Goal: Task Accomplishment & Management: Use online tool/utility

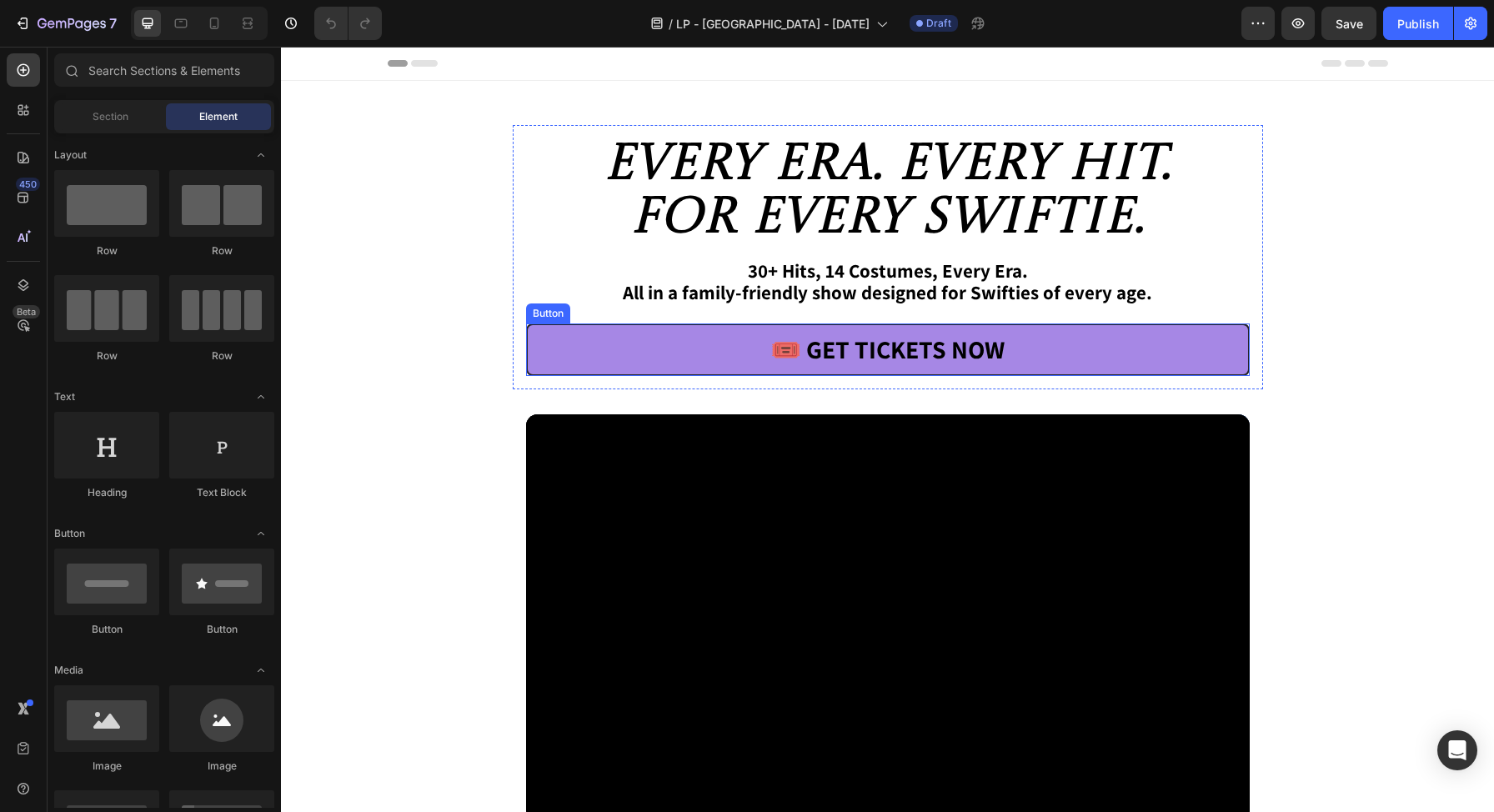
click at [636, 348] on link "🎟️ Get Tickets Now" at bounding box center [888, 349] width 724 height 52
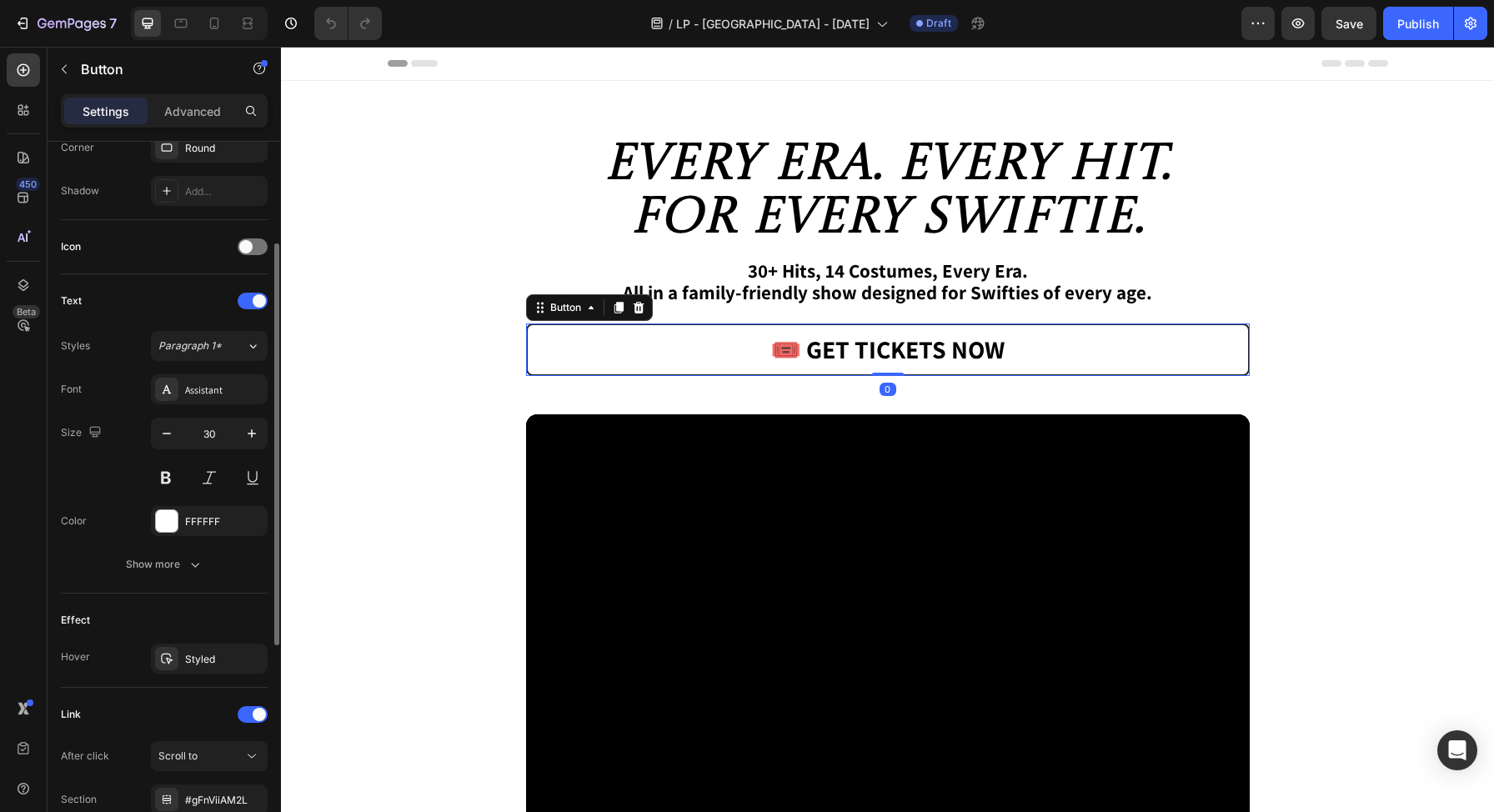
scroll to position [564, 0]
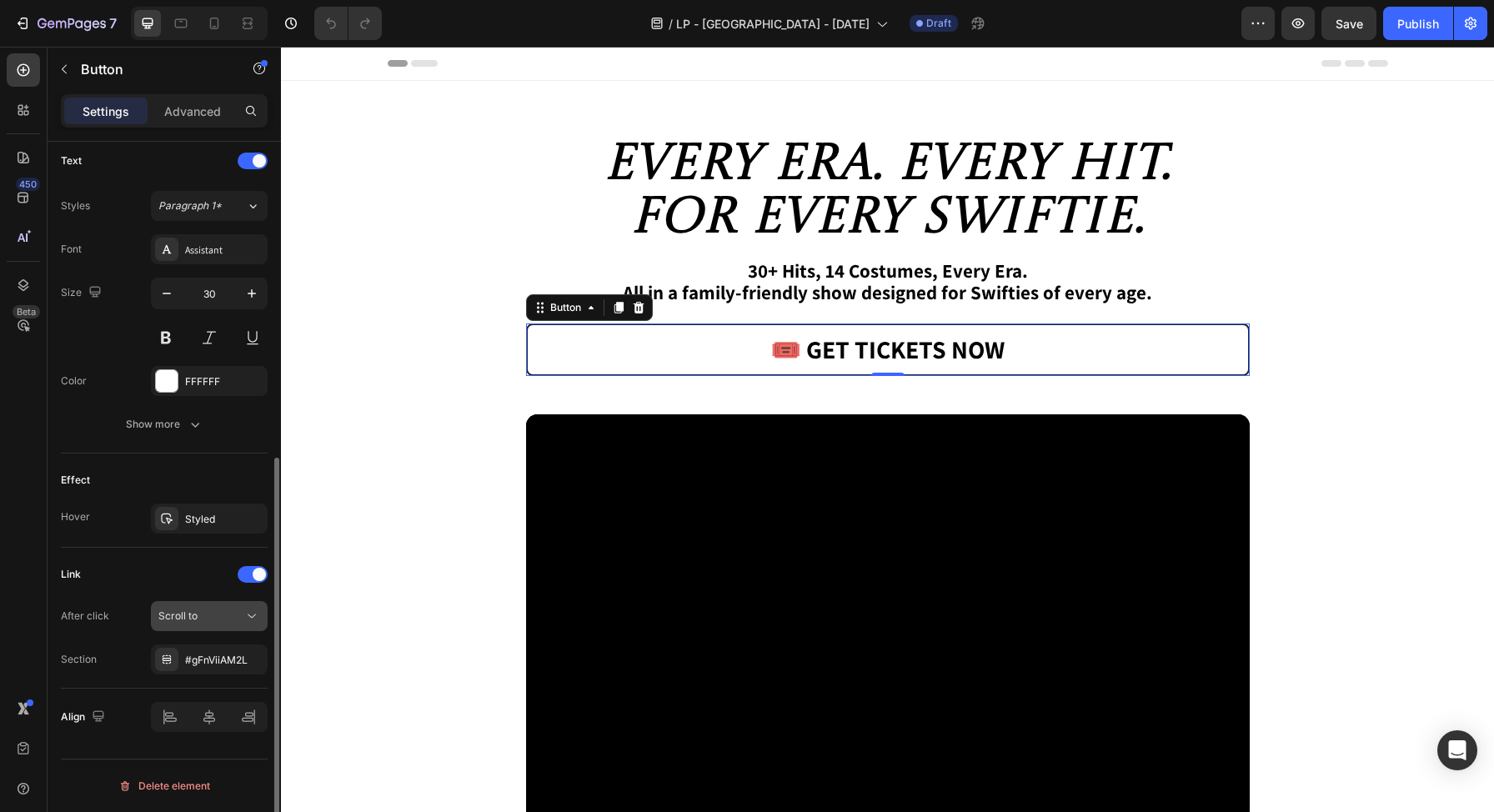
click at [193, 617] on span "Scroll to" at bounding box center [178, 616] width 40 height 13
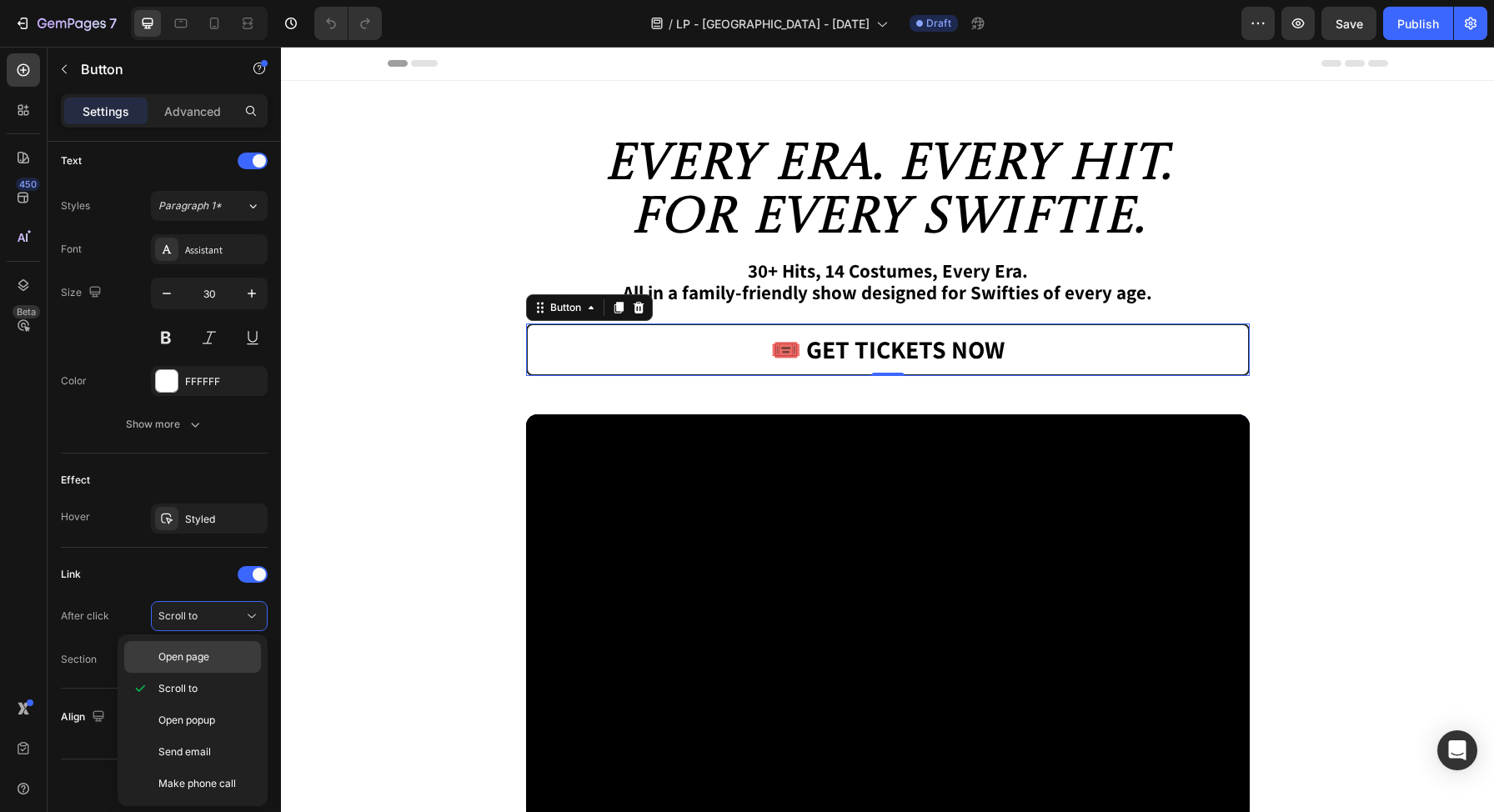
click at [184, 657] on span "Open page" at bounding box center [183, 656] width 51 height 15
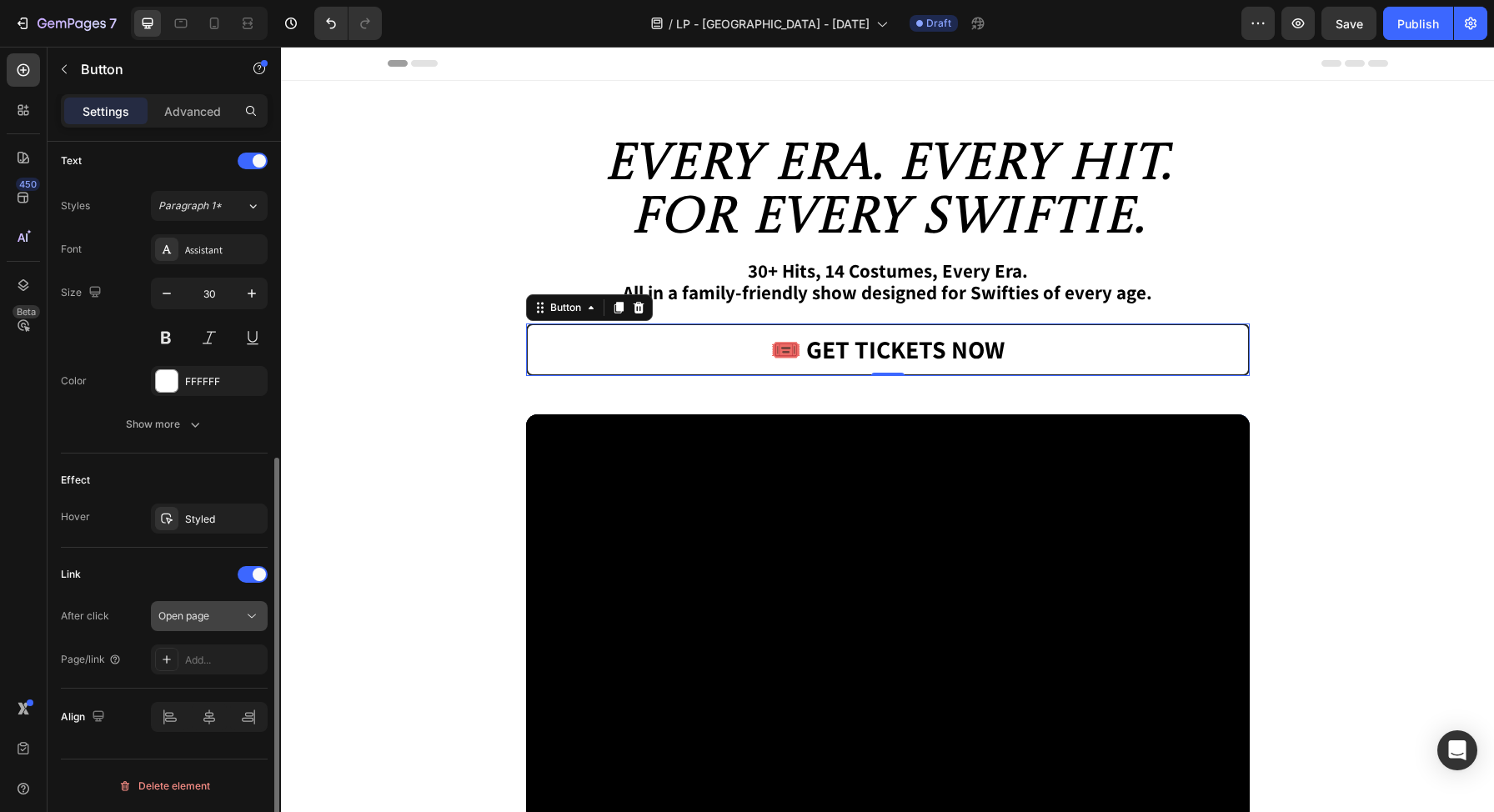
click at [248, 620] on icon at bounding box center [251, 616] width 17 height 17
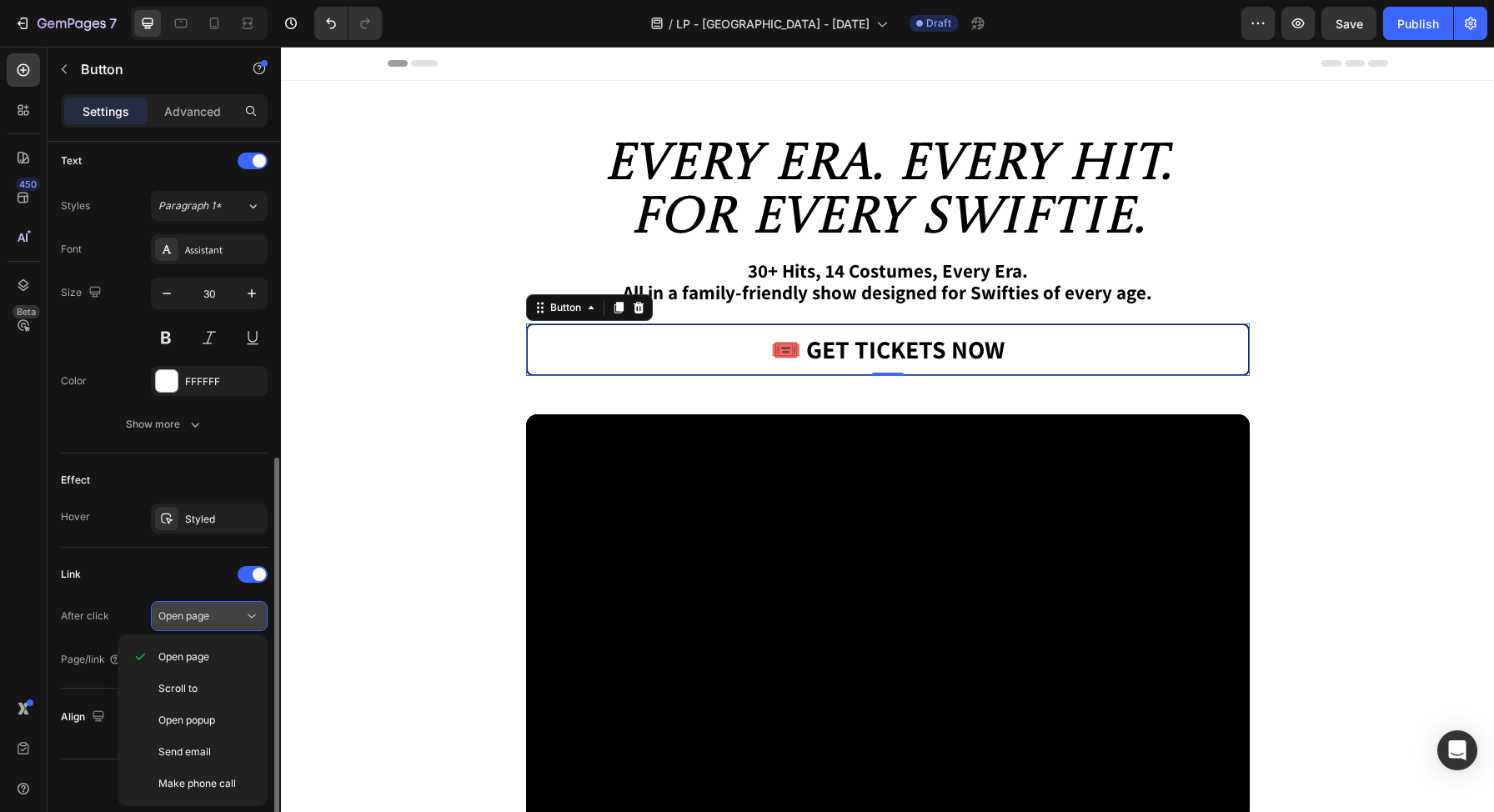
click at [198, 607] on button "Open page" at bounding box center [209, 616] width 117 height 30
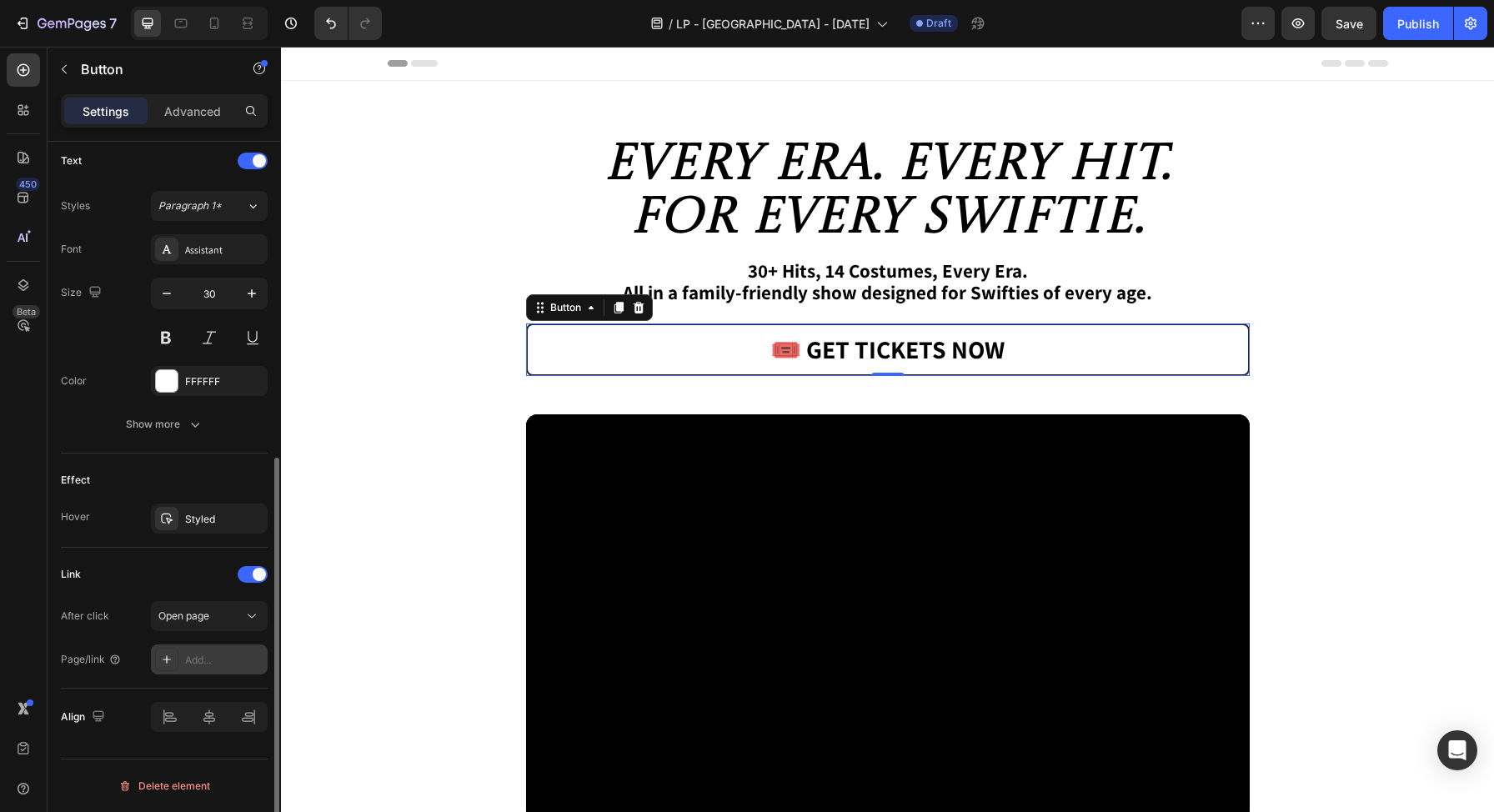
click at [189, 668] on div "Add..." at bounding box center [209, 659] width 117 height 30
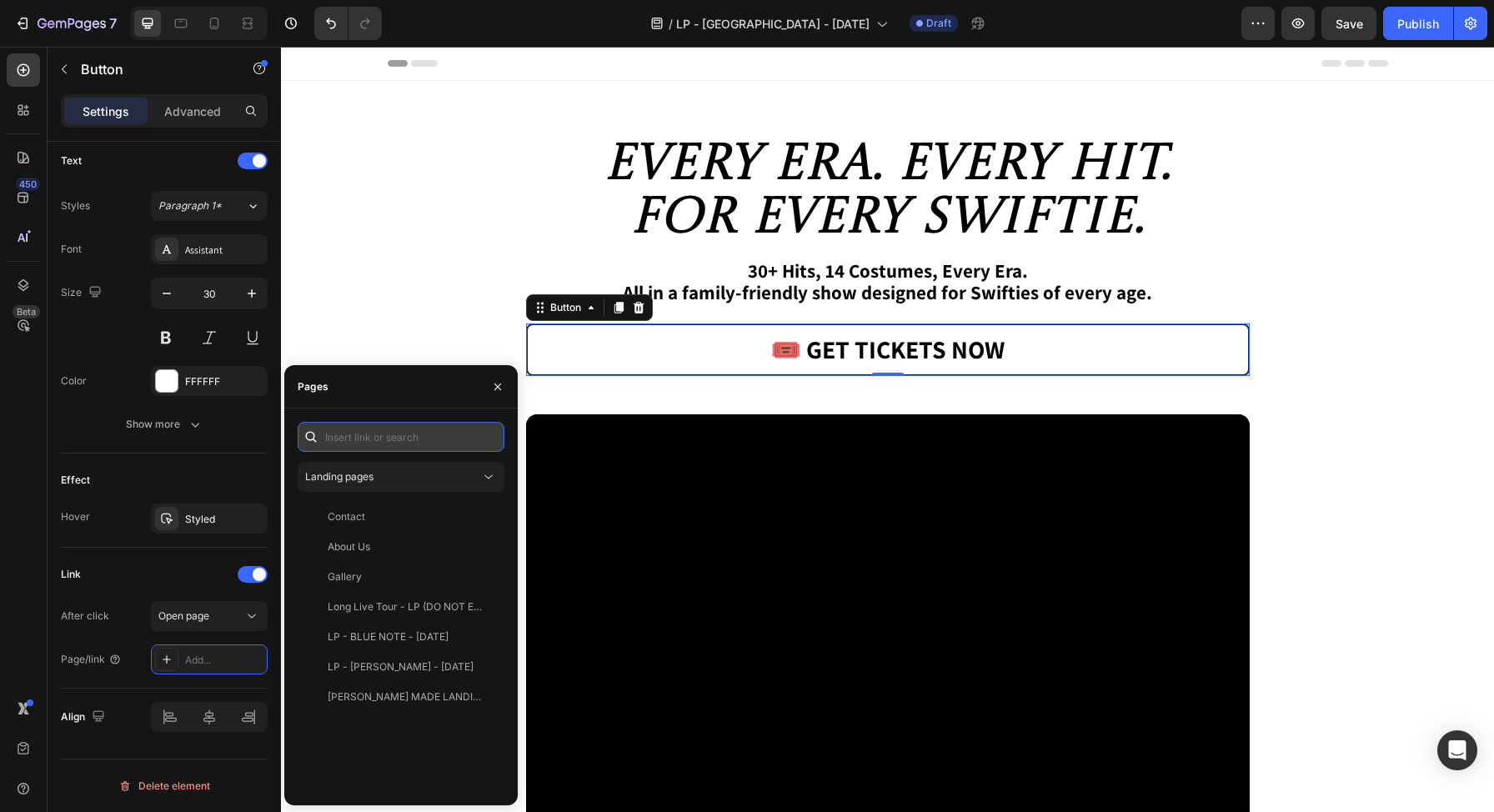
click at [382, 433] on input "text" at bounding box center [401, 436] width 207 height 30
paste input "[URL][DOMAIN_NAME]"
type input "[URL][DOMAIN_NAME]"
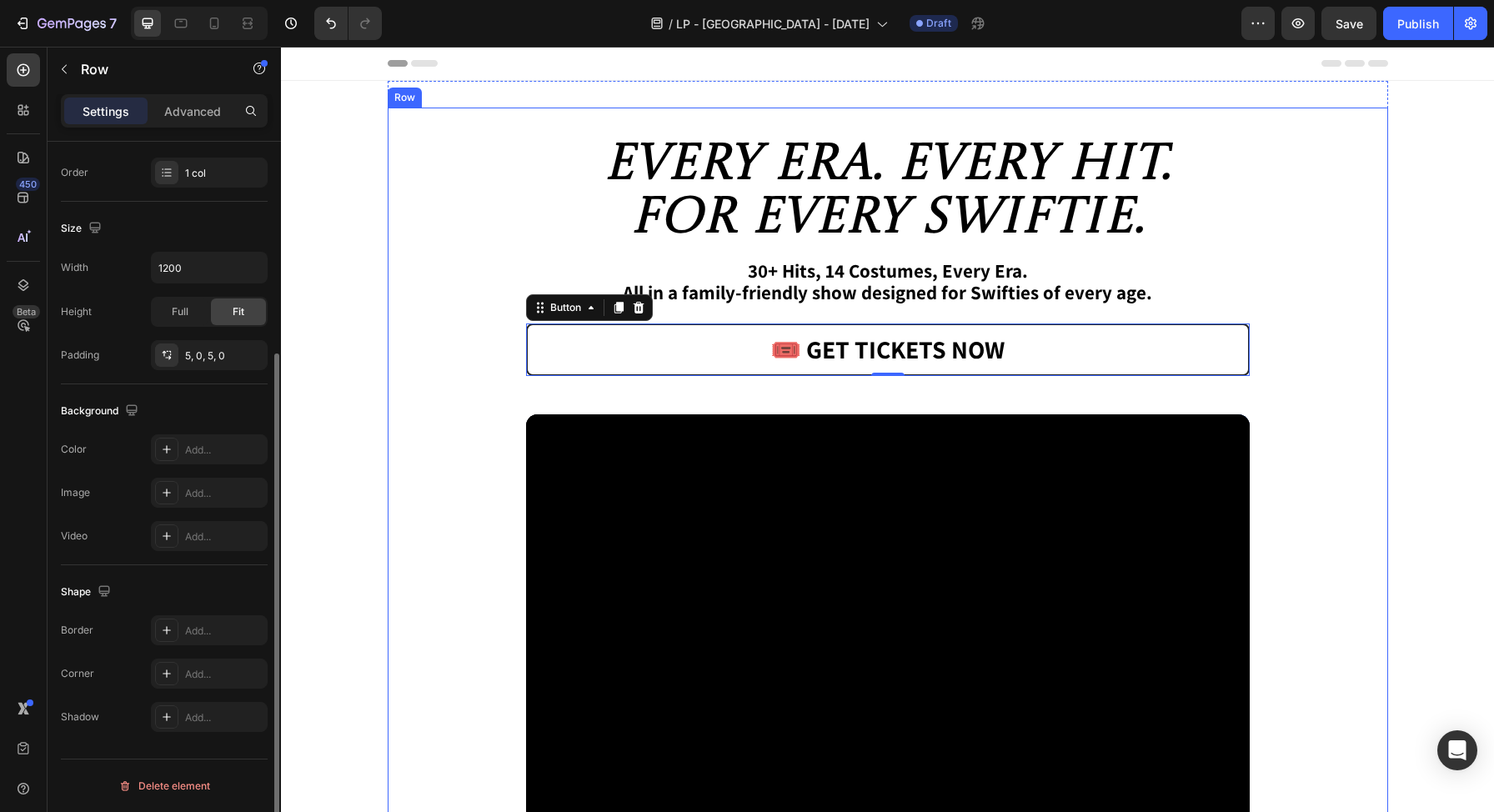
click at [473, 295] on div "Every Era. Every Hit. For Every Swiftie. Heading 30+ Hits, 14 Costumes, Every E…" at bounding box center [888, 507] width 1000 height 793
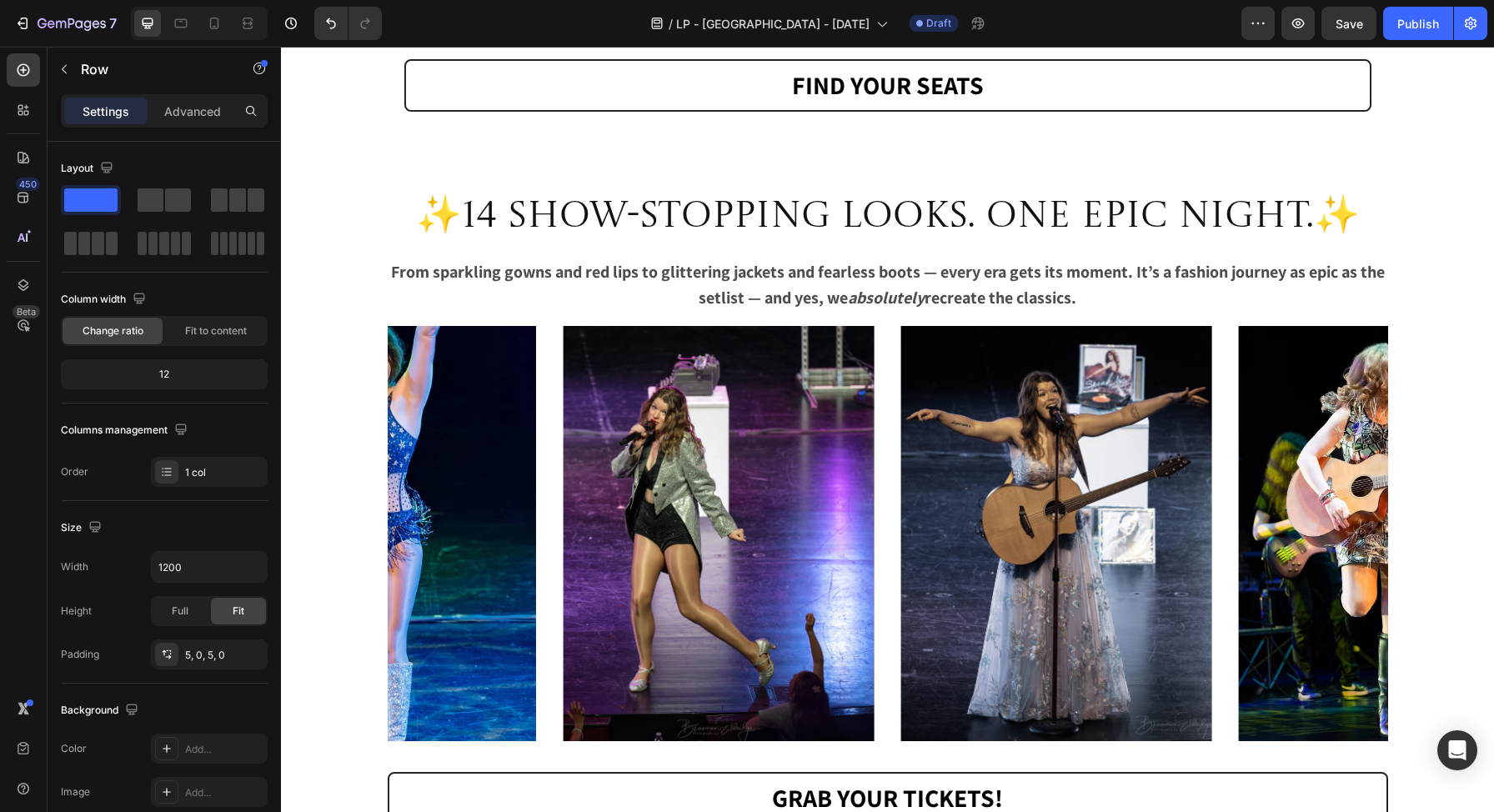
scroll to position [1671, 0]
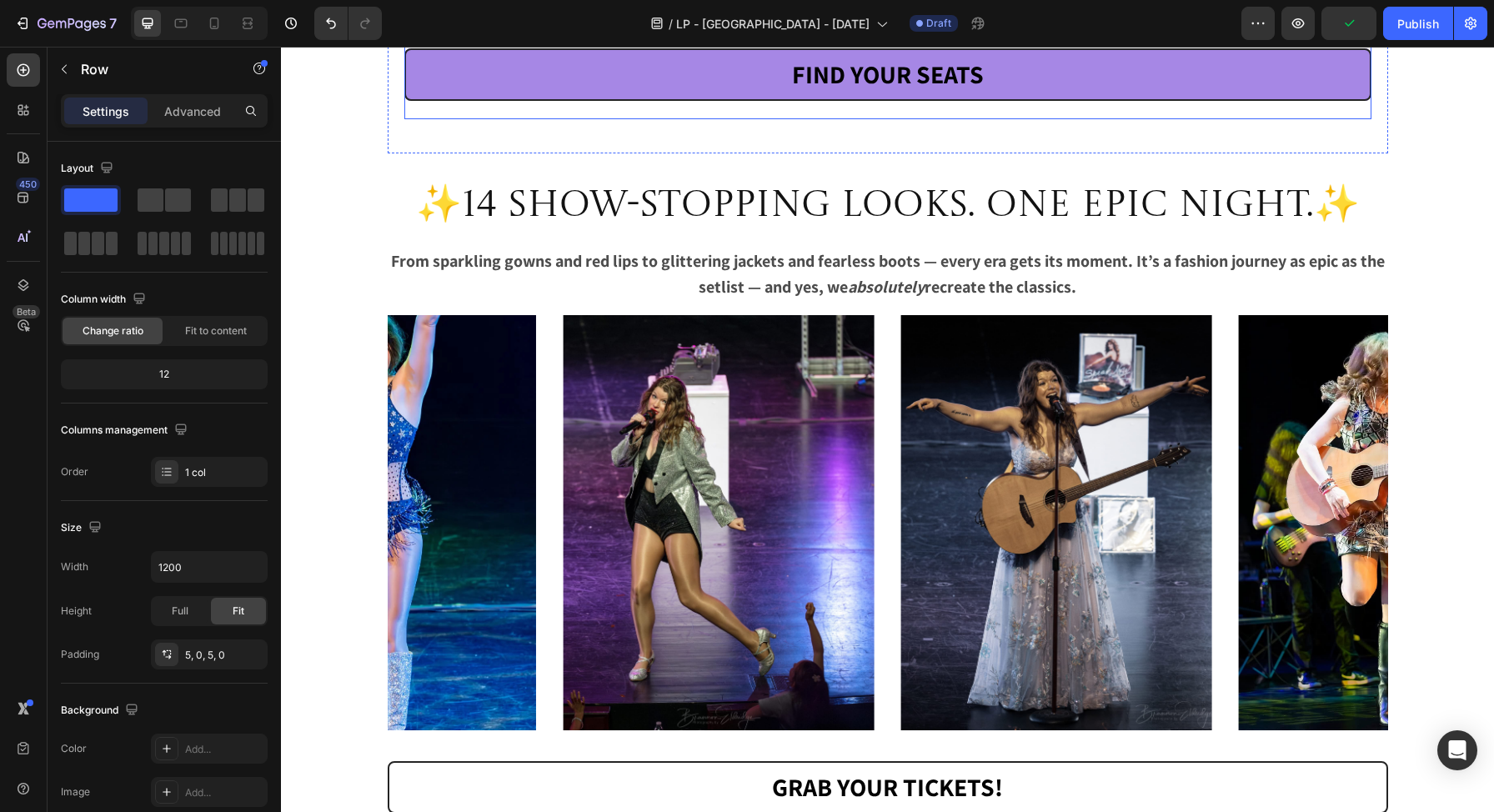
click at [668, 101] on link "FIND YOUR SEATS" at bounding box center [888, 75] width 967 height 52
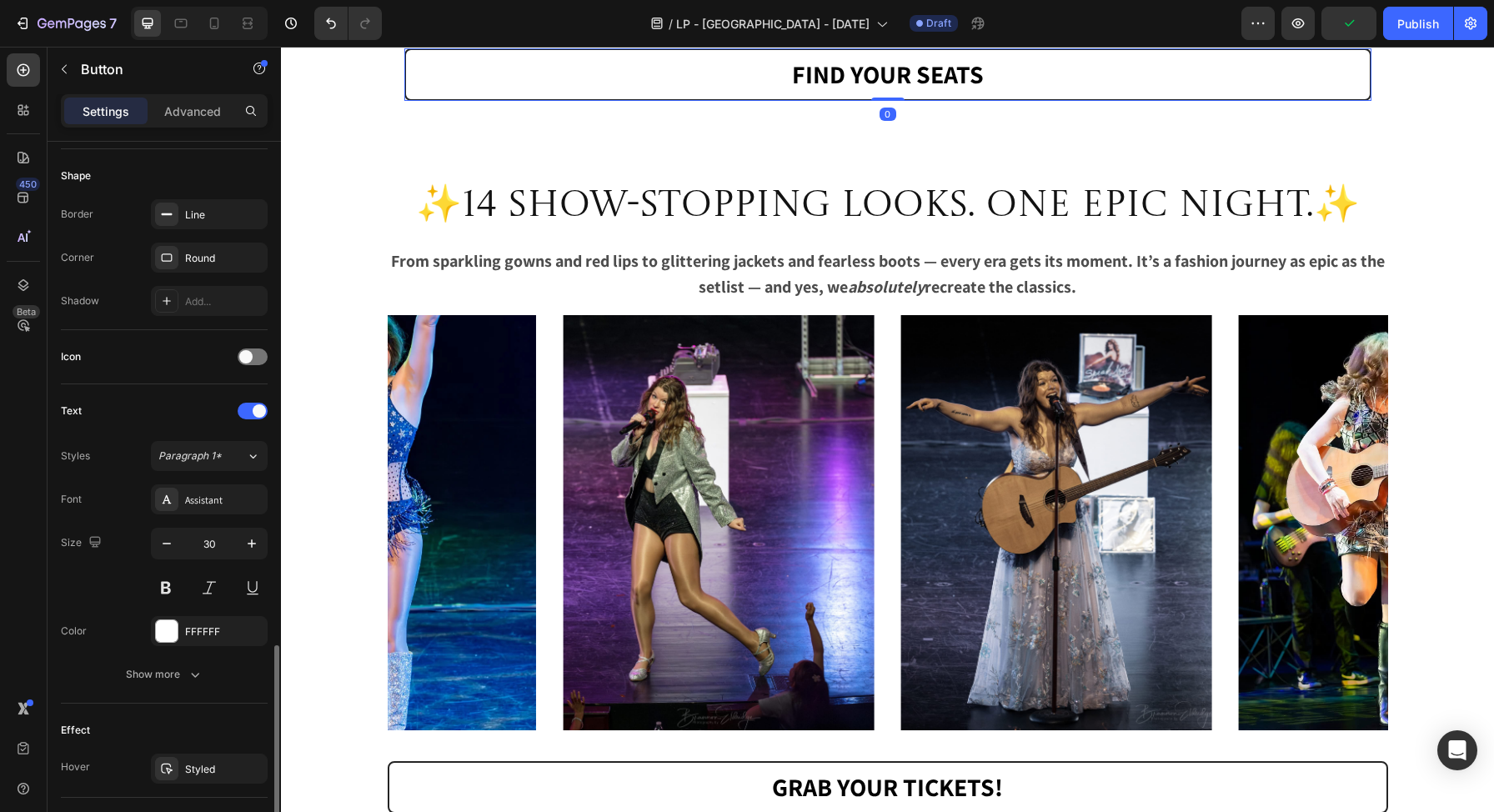
scroll to position [564, 0]
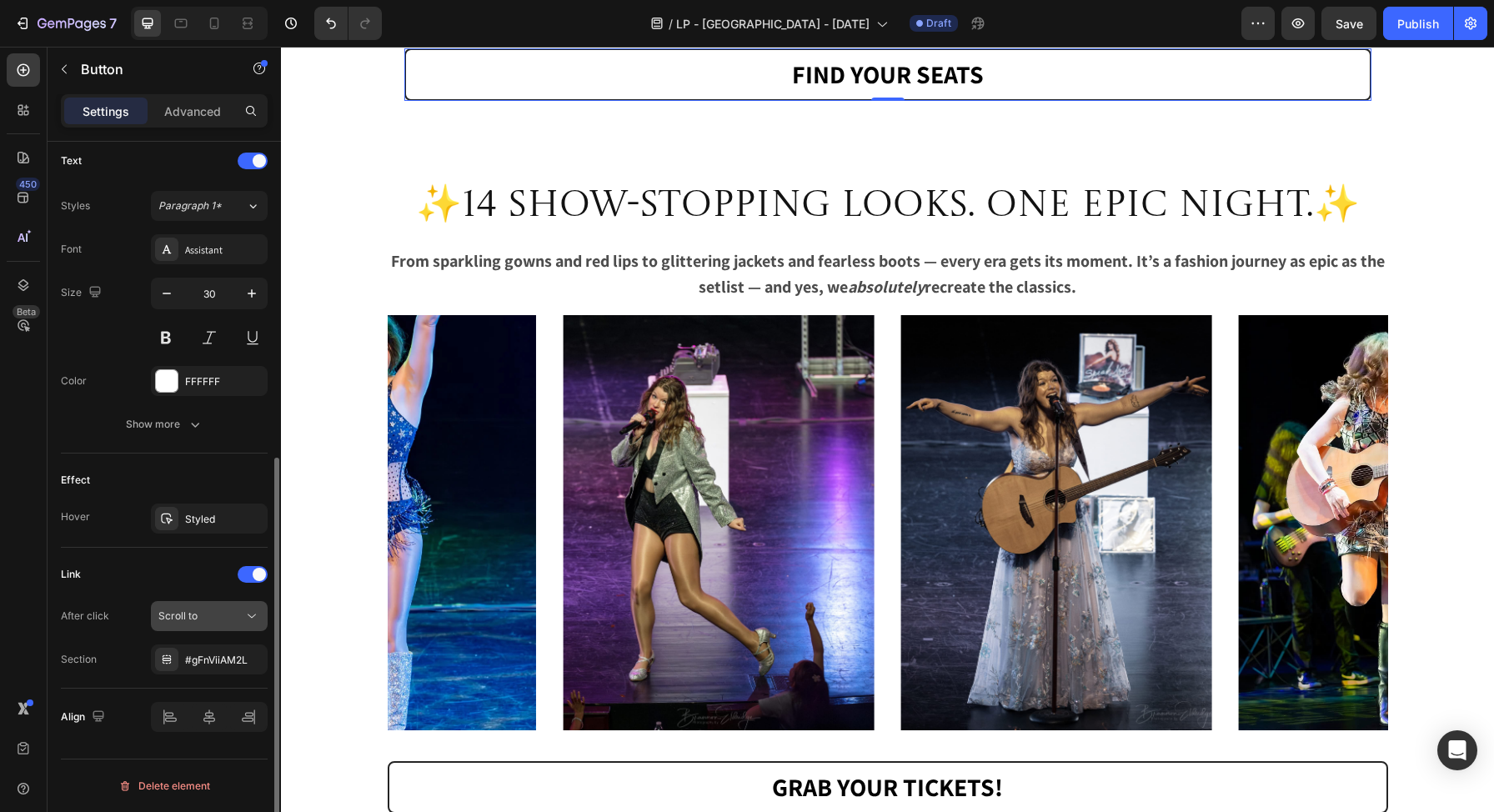
click at [216, 610] on div "Scroll to" at bounding box center [201, 616] width 85 height 15
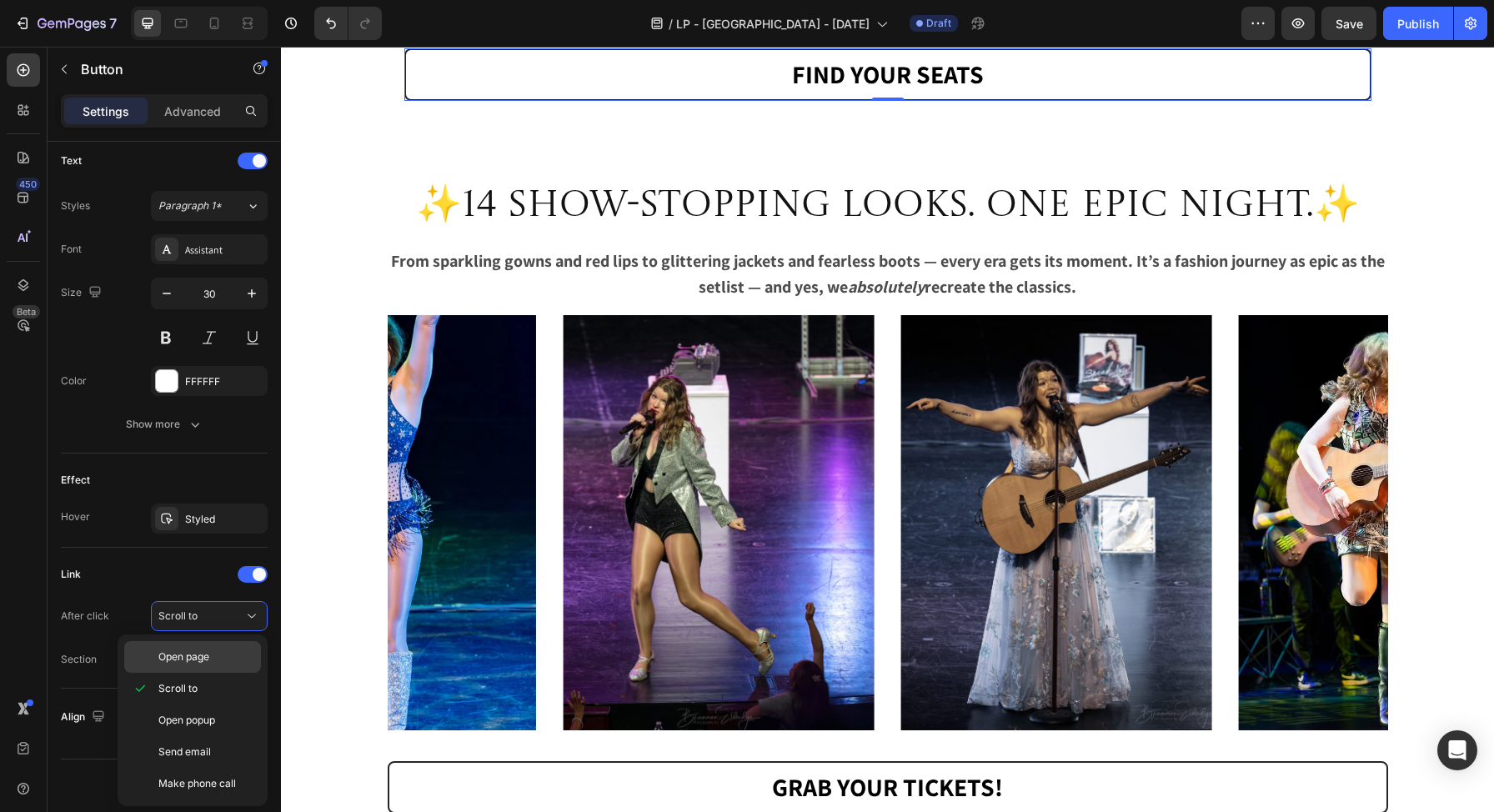
click at [180, 649] on span "Open page" at bounding box center [183, 656] width 51 height 15
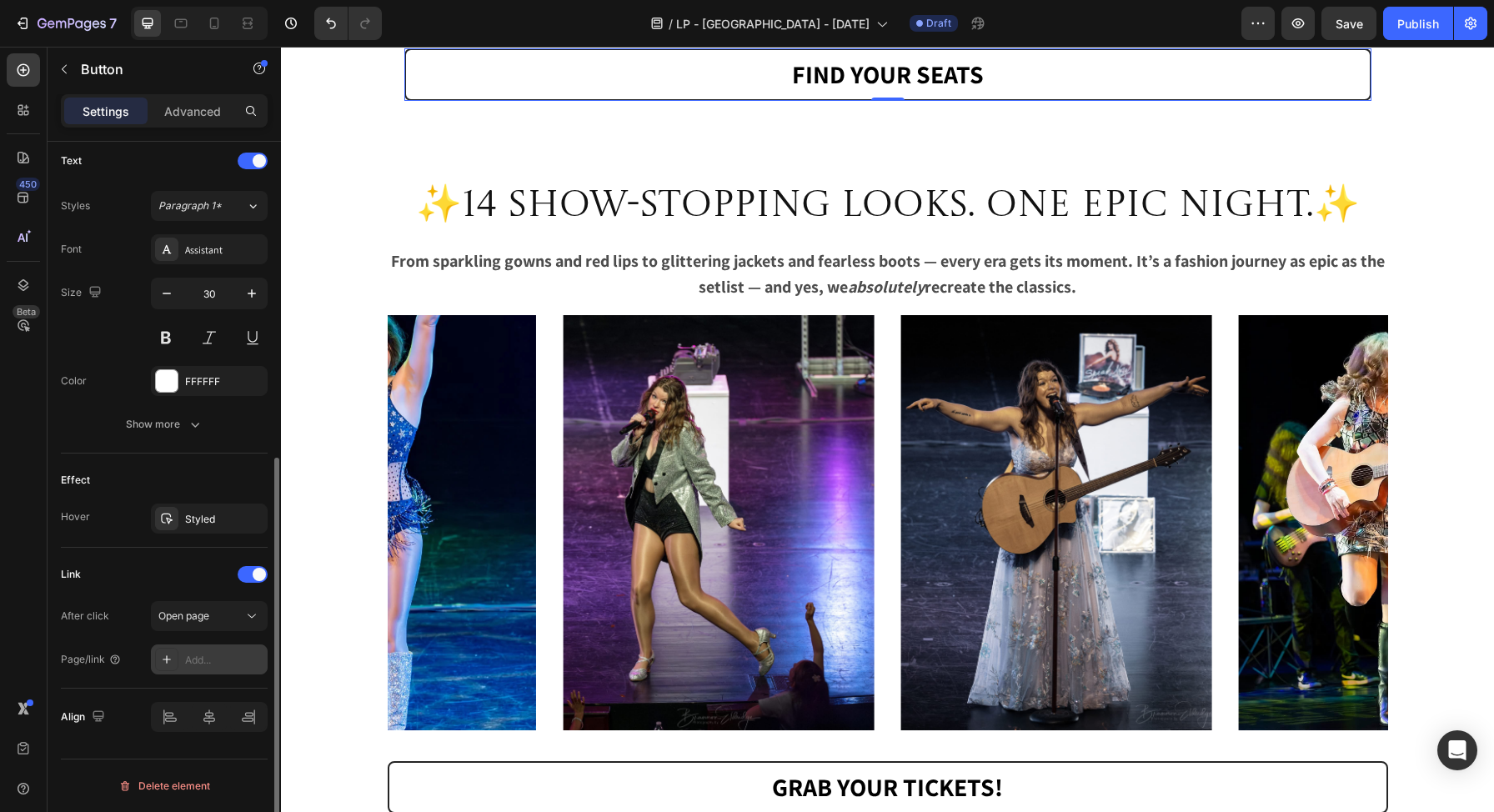
click at [209, 659] on div "Add..." at bounding box center [224, 660] width 78 height 15
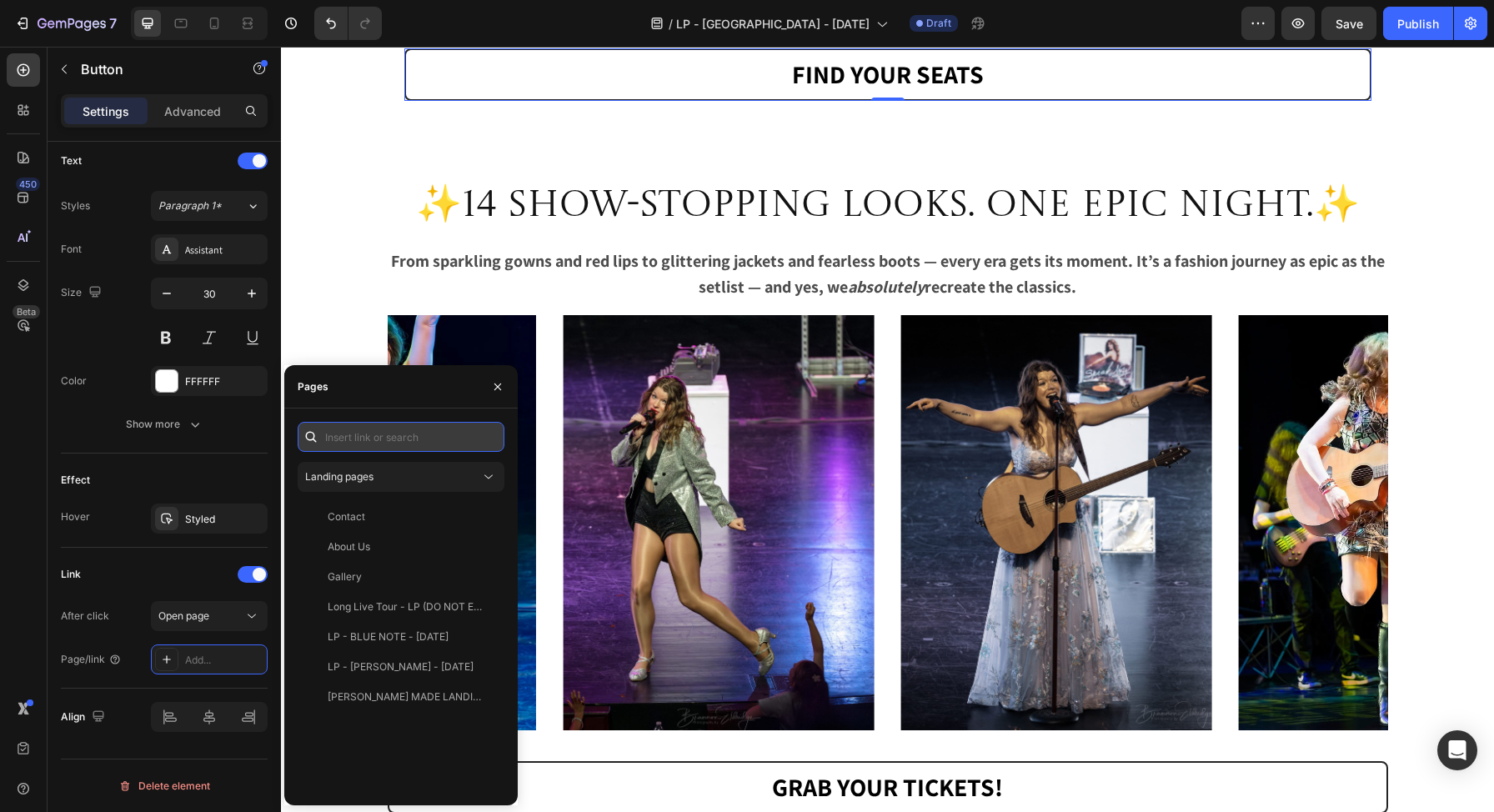
click at [383, 439] on input "text" at bounding box center [401, 436] width 207 height 30
paste input "[URL][DOMAIN_NAME]"
type input "[URL][DOMAIN_NAME]"
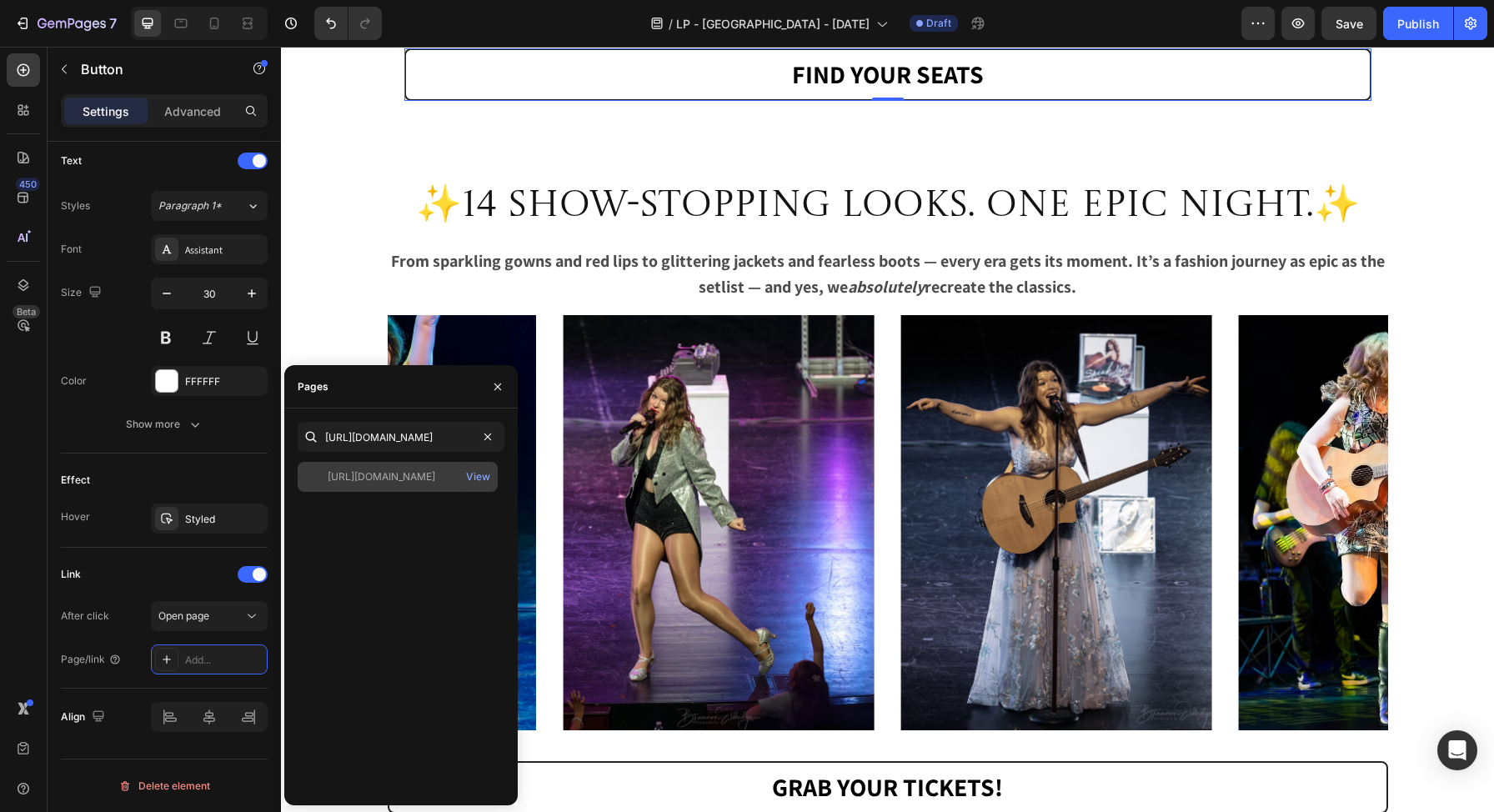
scroll to position [0, 0]
click at [436, 480] on div "[URL][DOMAIN_NAME]" at bounding box center [381, 477] width 108 height 15
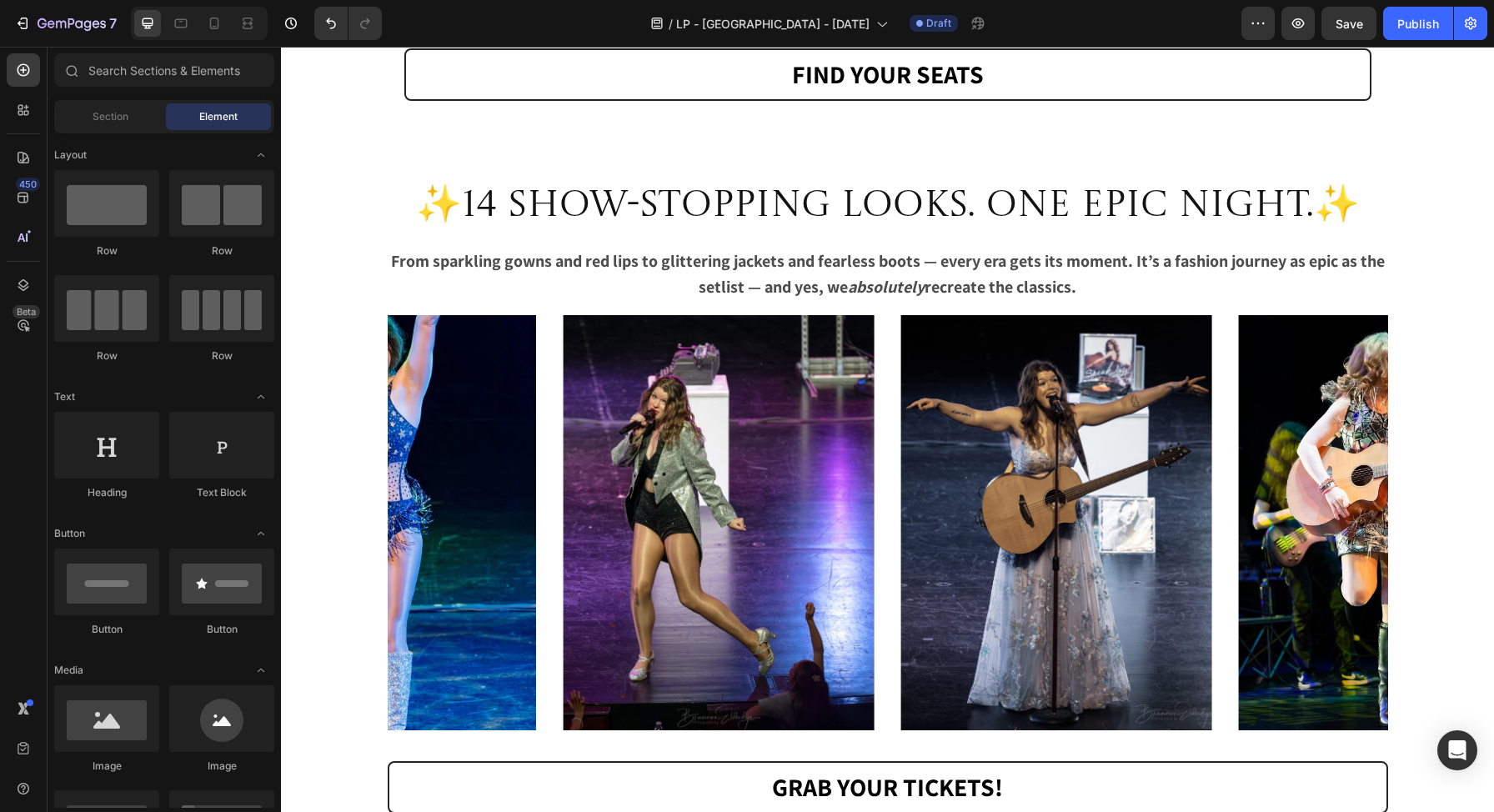
click at [365, 287] on div "The Experience 🎤 Heading Image Image Image Row 🎤 Every Era, 100% Live A full ba…" at bounding box center [887, 622] width 1213 height 4425
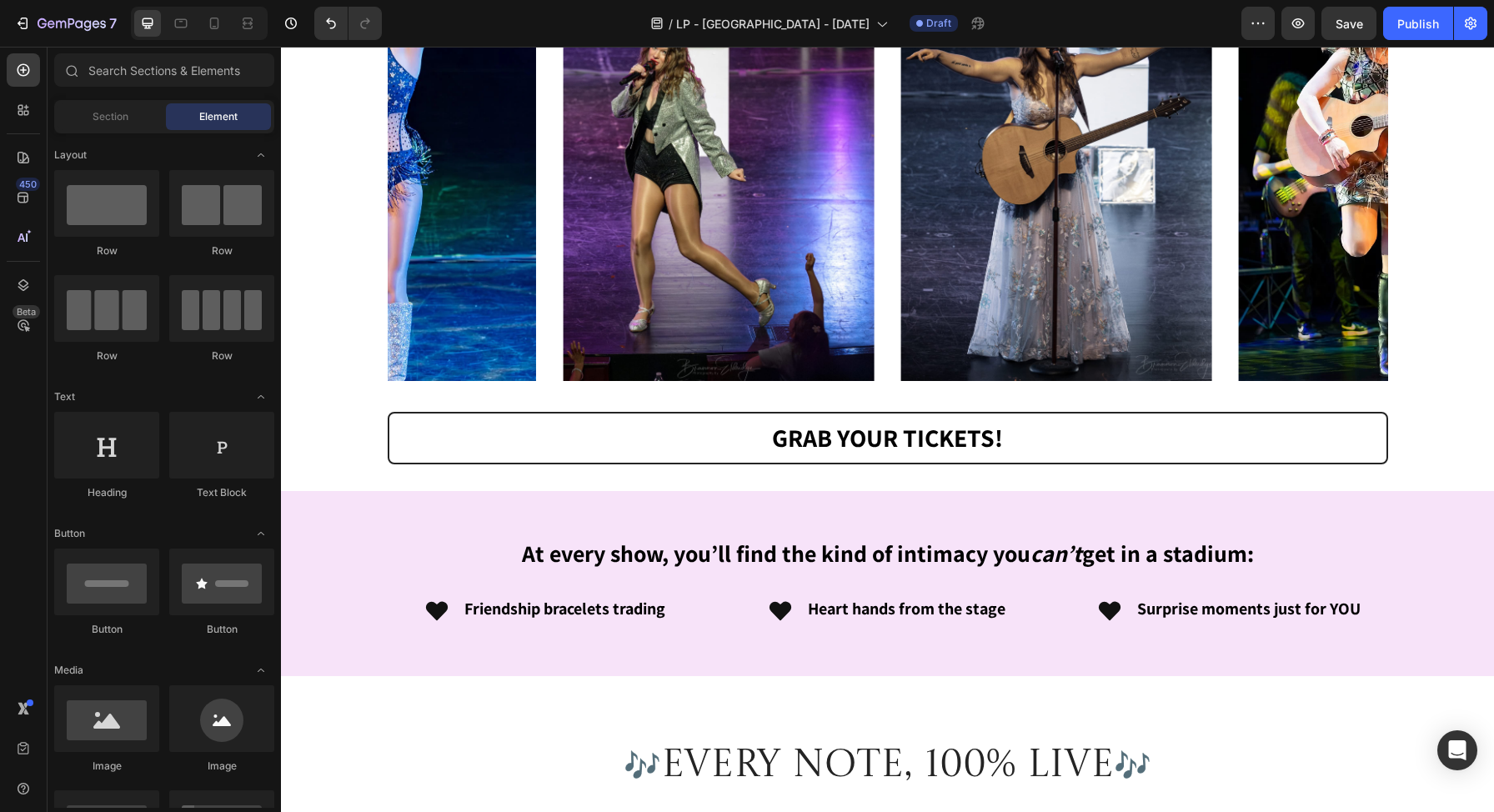
scroll to position [2493, 0]
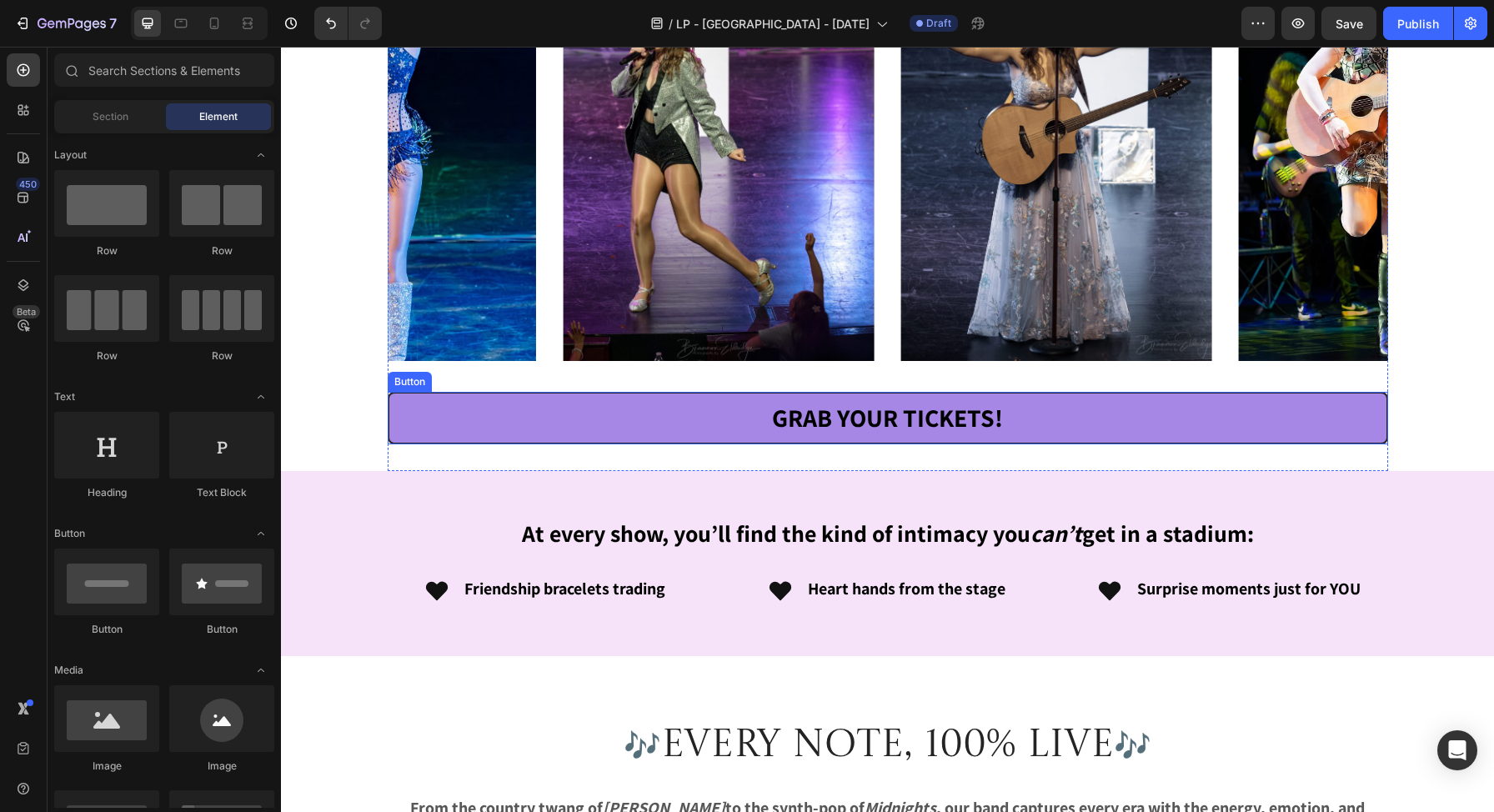
click at [460, 408] on link "Grab Your Tickets!" at bounding box center [888, 417] width 1000 height 52
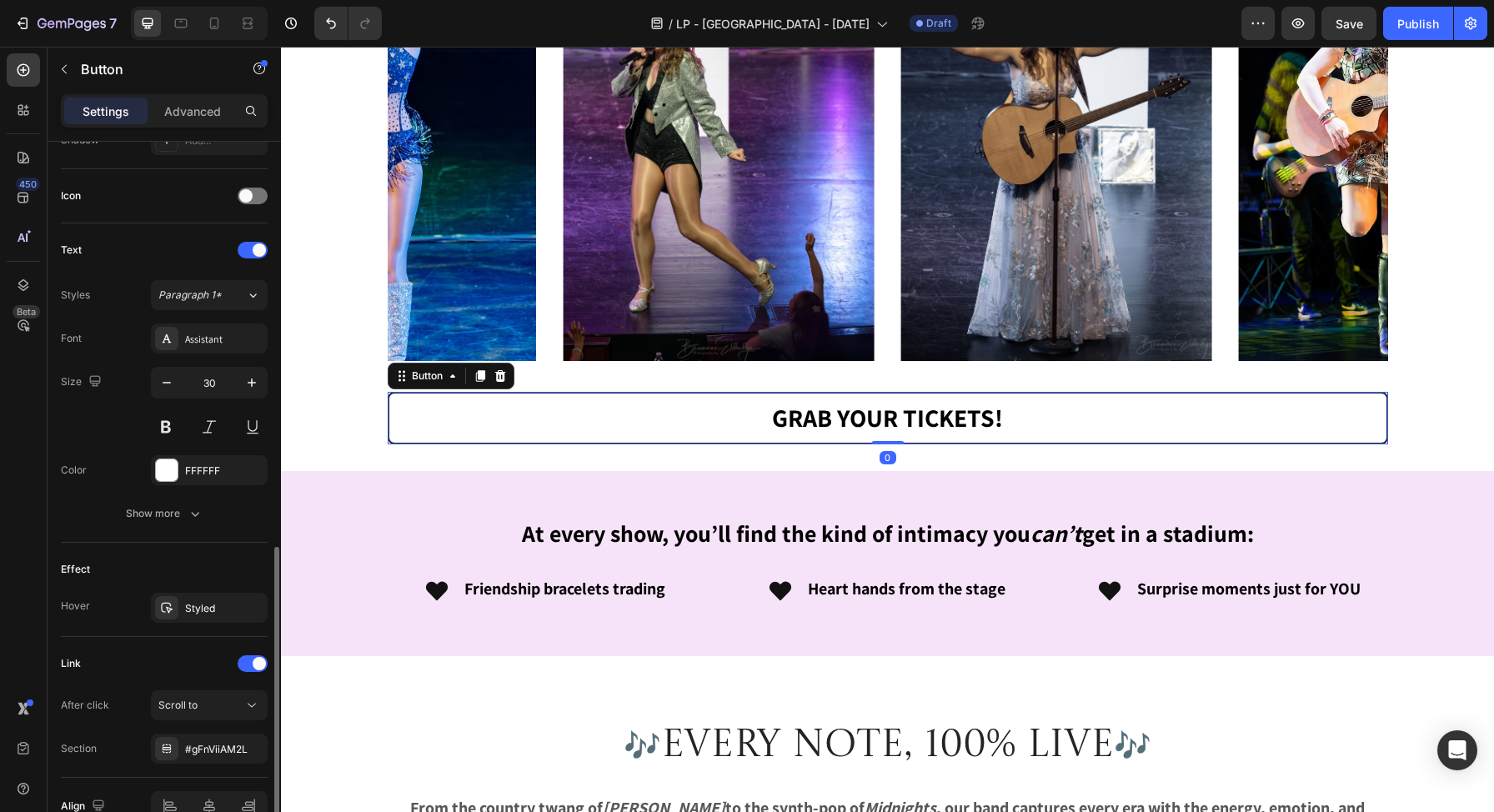
scroll to position [564, 0]
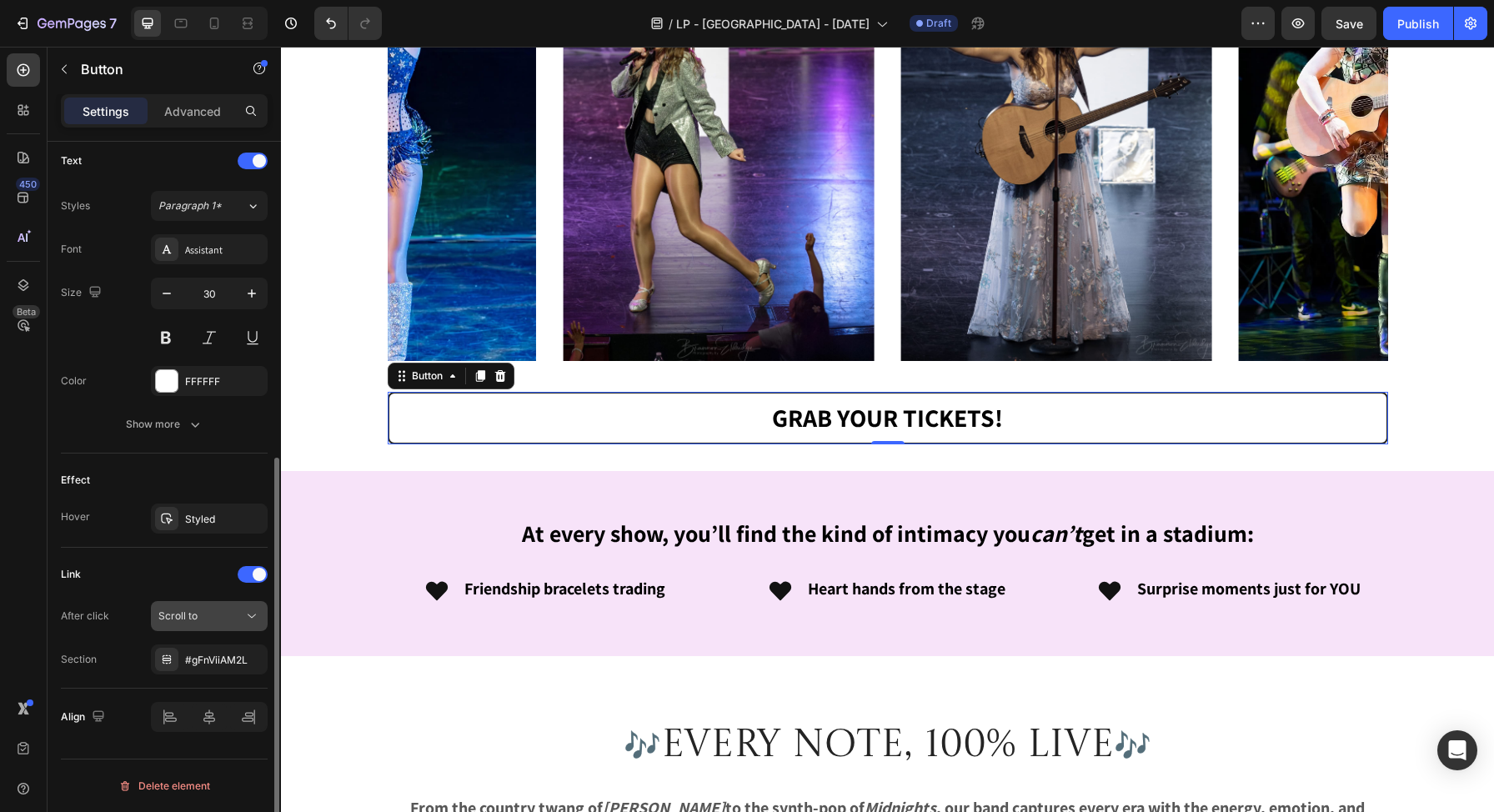
click at [206, 621] on div "Scroll to" at bounding box center [201, 616] width 85 height 15
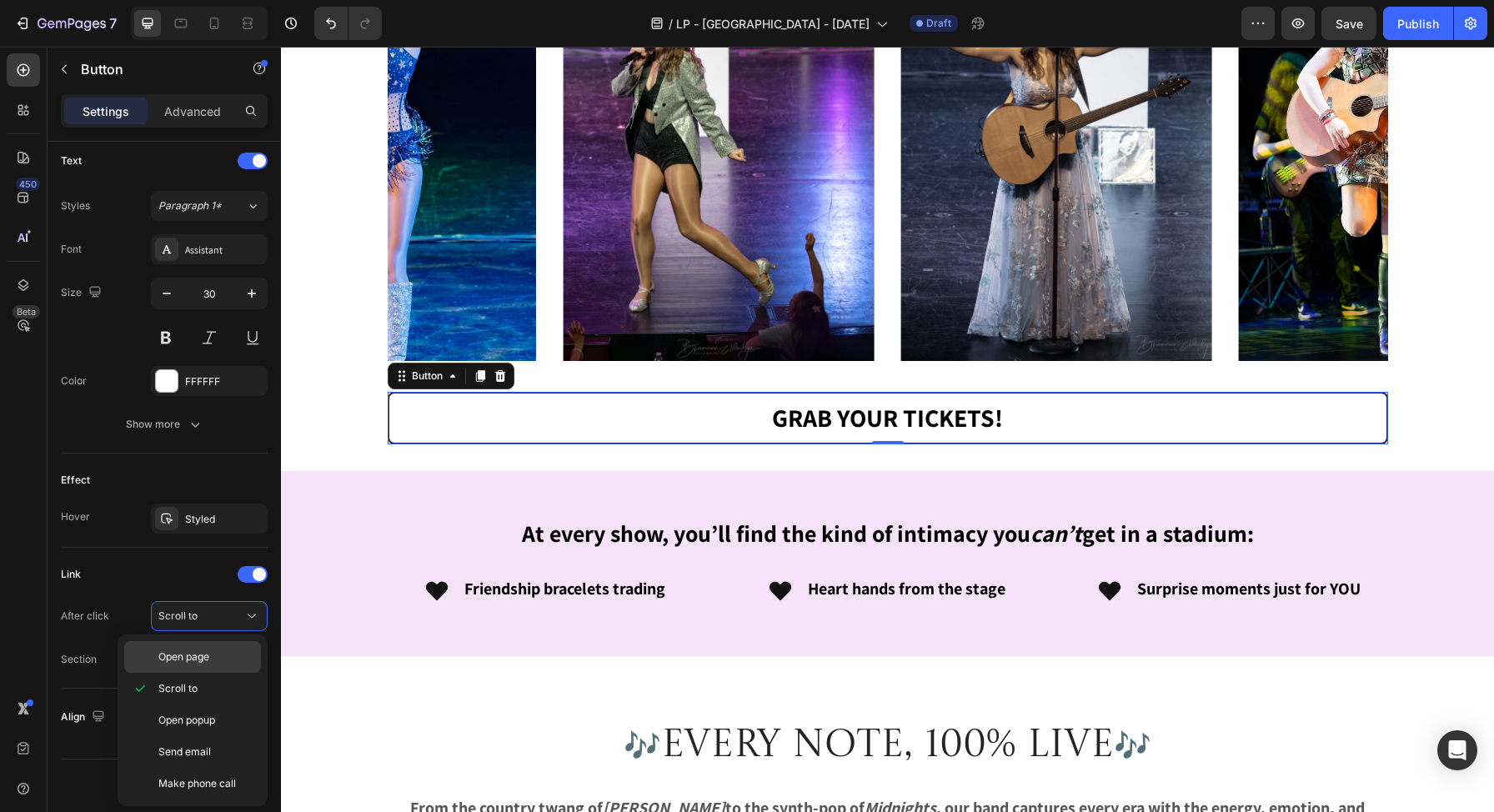
click at [194, 658] on span "Open page" at bounding box center [183, 656] width 51 height 15
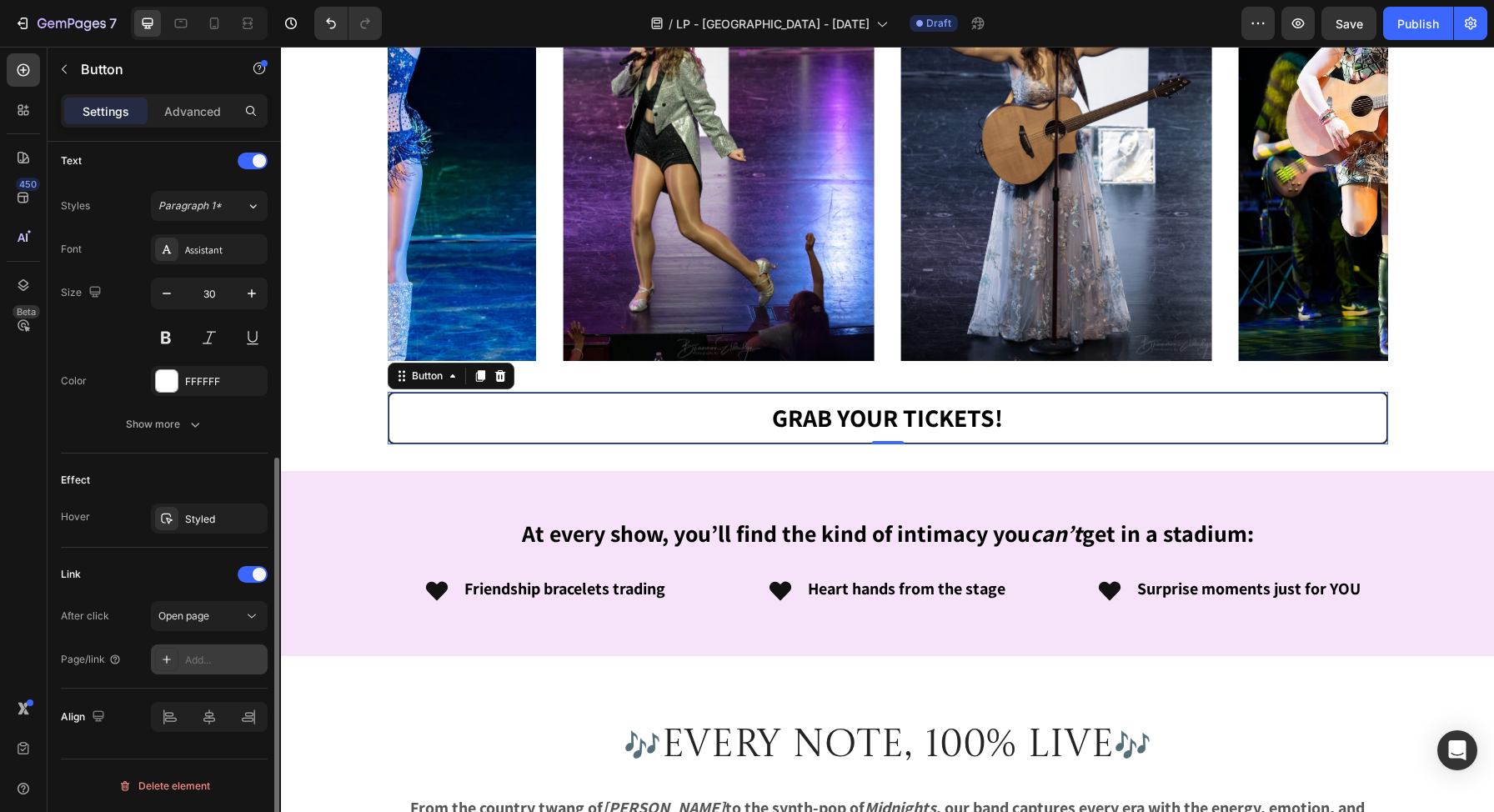
click at [216, 664] on div "Add..." at bounding box center [224, 660] width 78 height 15
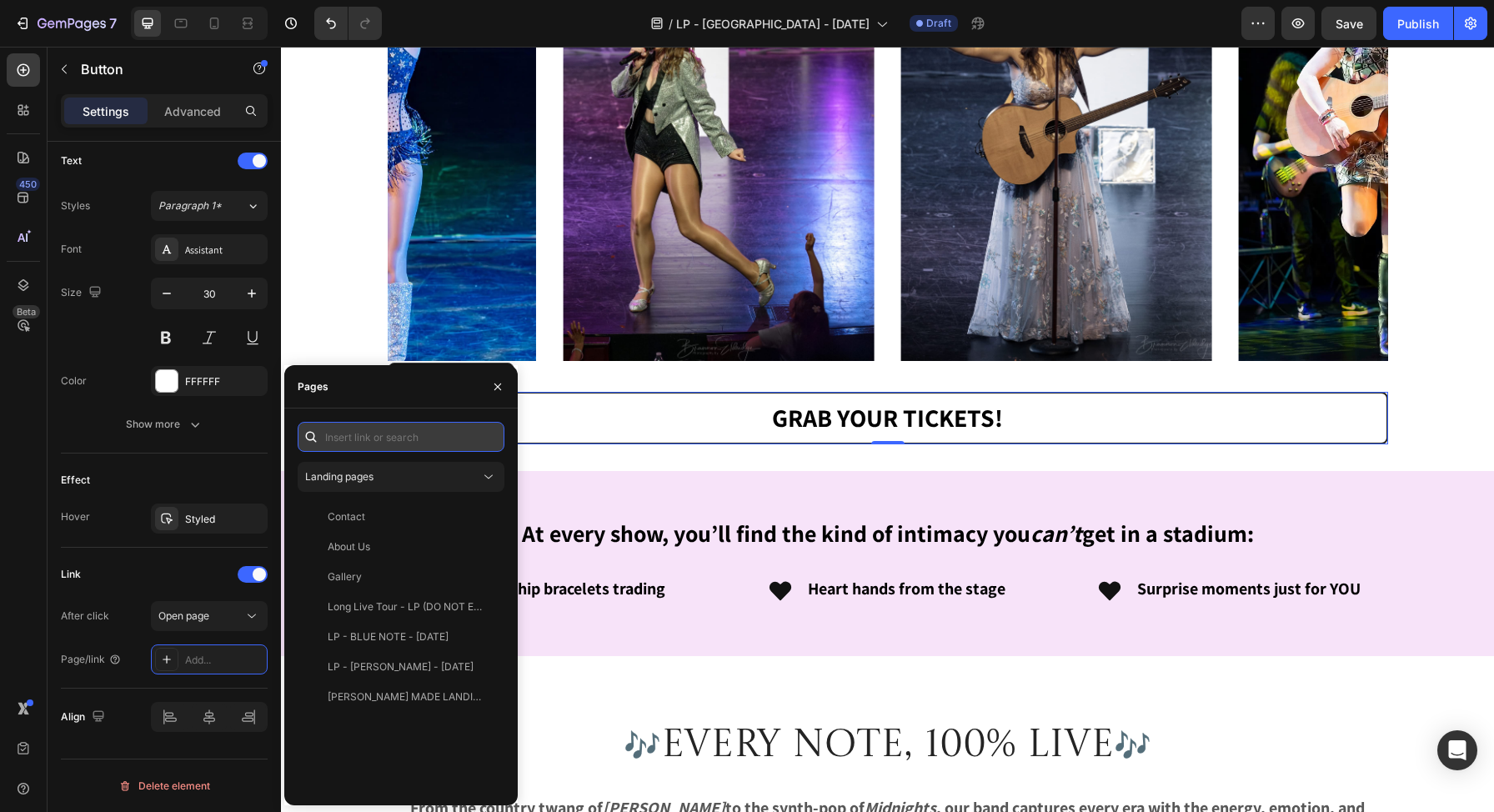
click at [401, 435] on input "text" at bounding box center [401, 436] width 207 height 30
paste input "[URL][DOMAIN_NAME]"
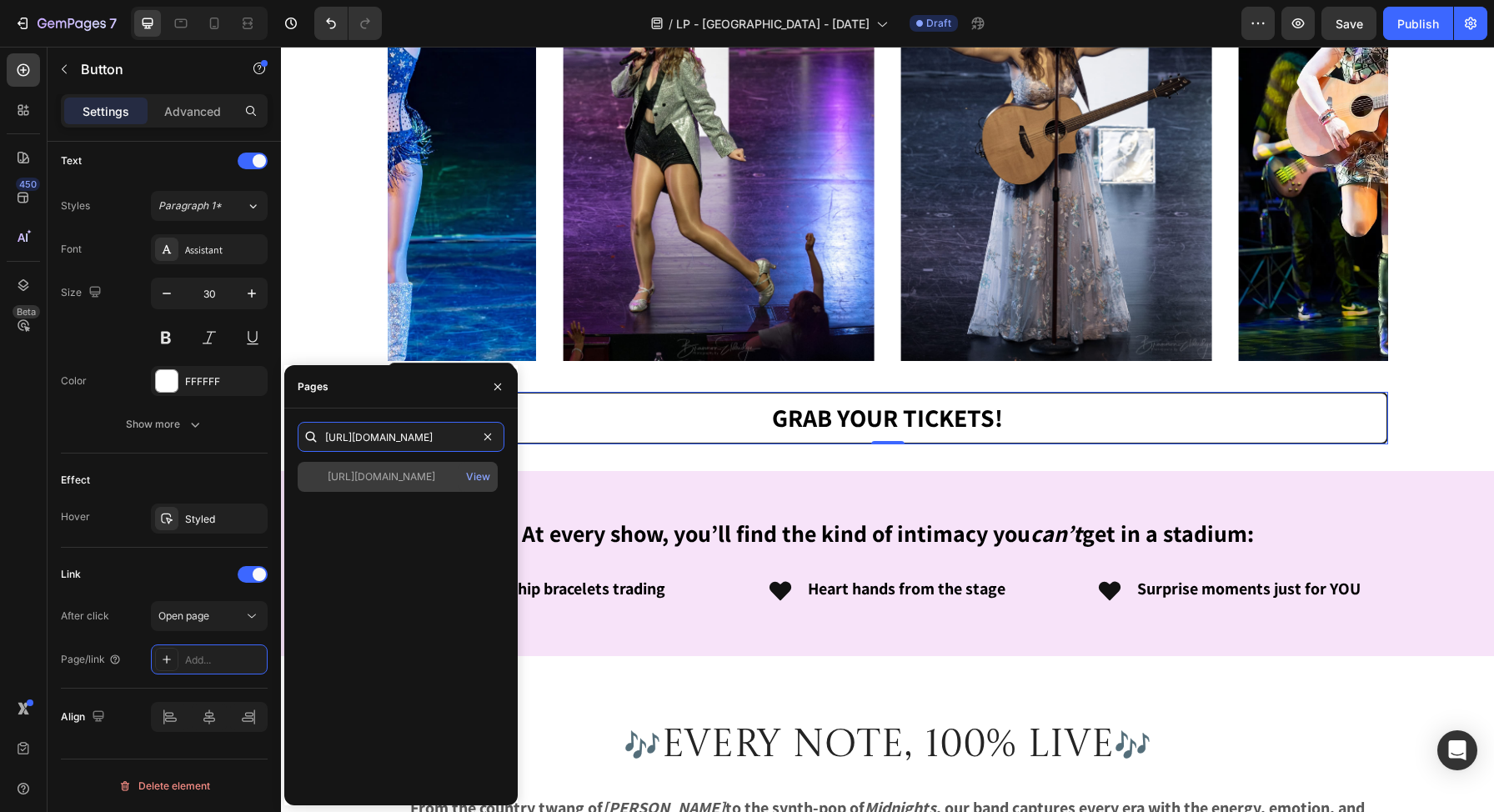
type input "[URL][DOMAIN_NAME]"
click at [399, 472] on div "[URL][DOMAIN_NAME]" at bounding box center [381, 477] width 108 height 15
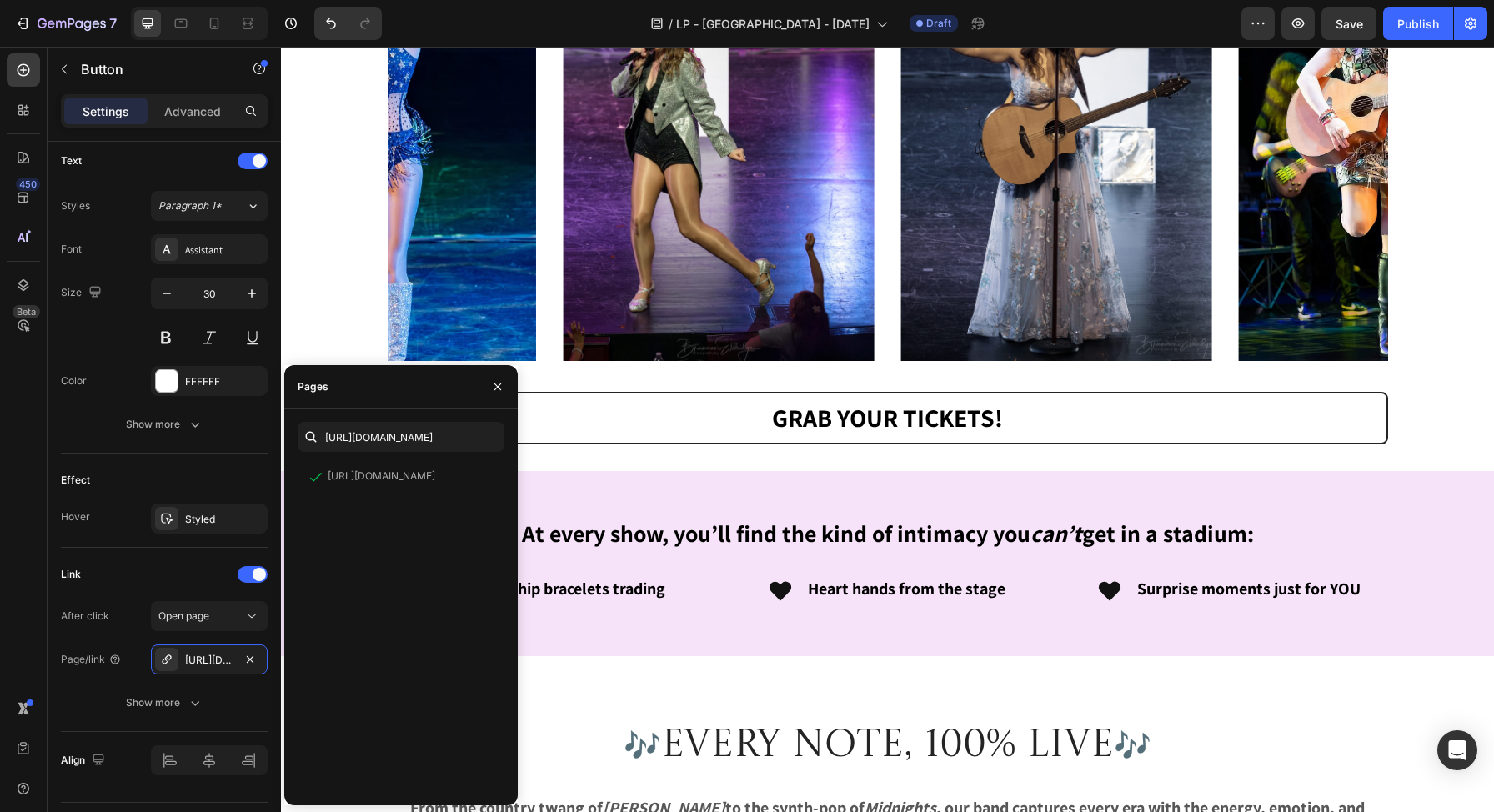
click at [370, 322] on div "✨14 Show-Stopping Looks. One Epic Night.✨ Heading From sparkling gowns and red …" at bounding box center [887, 27] width 1213 height 4878
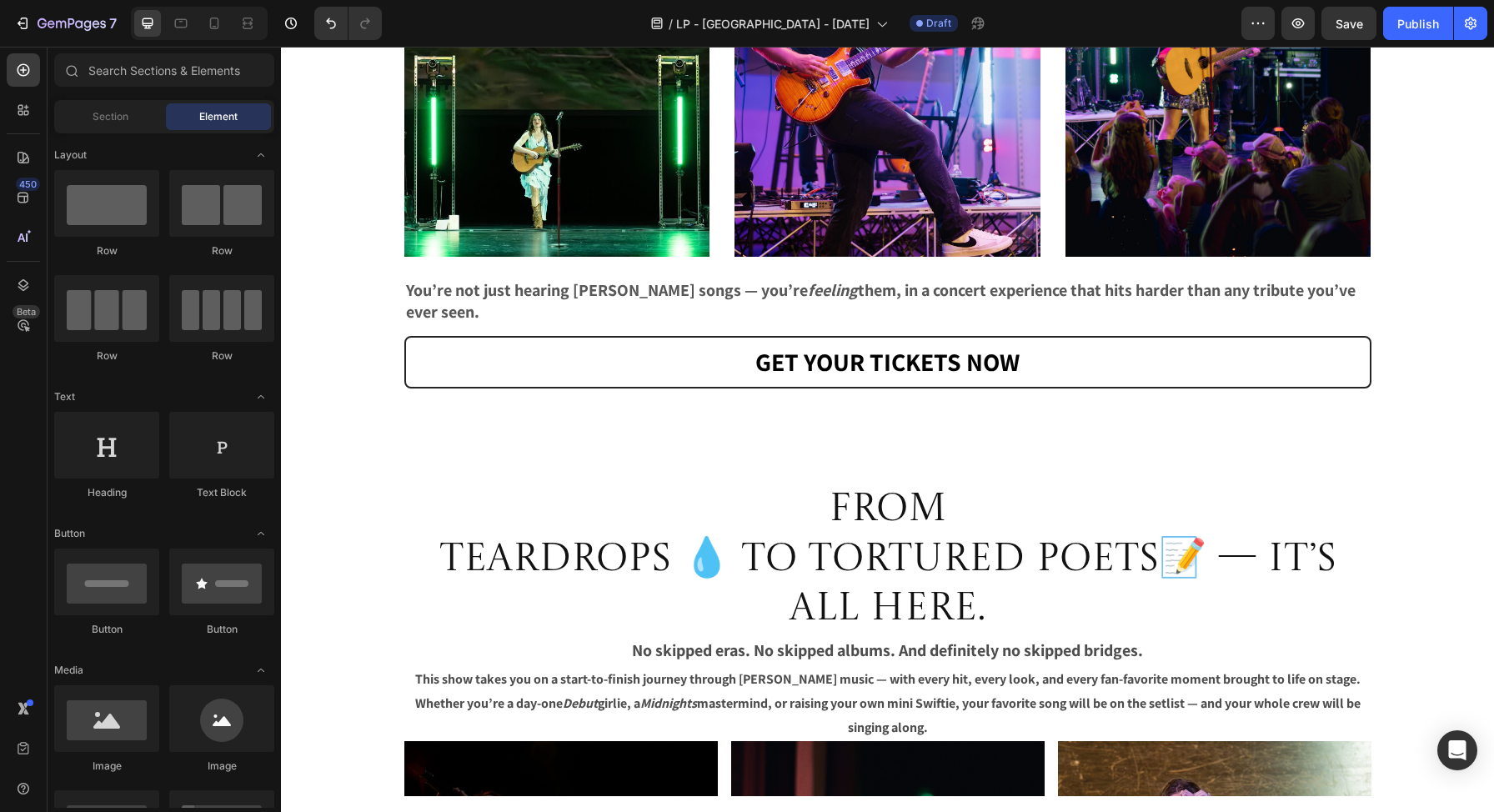
scroll to position [3518, 0]
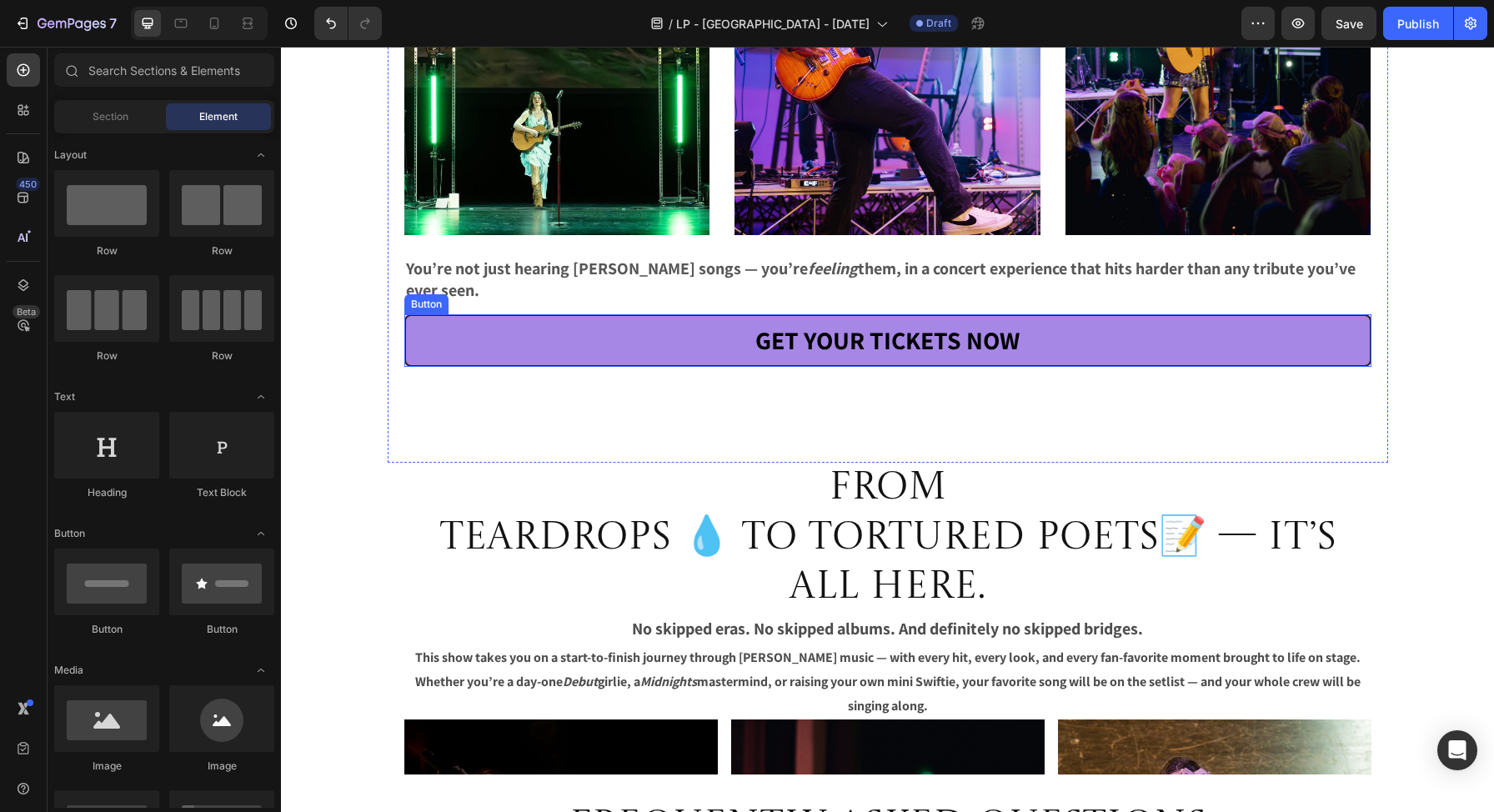
click at [445, 327] on link "GET YOUR TICKETS NOW" at bounding box center [888, 340] width 967 height 52
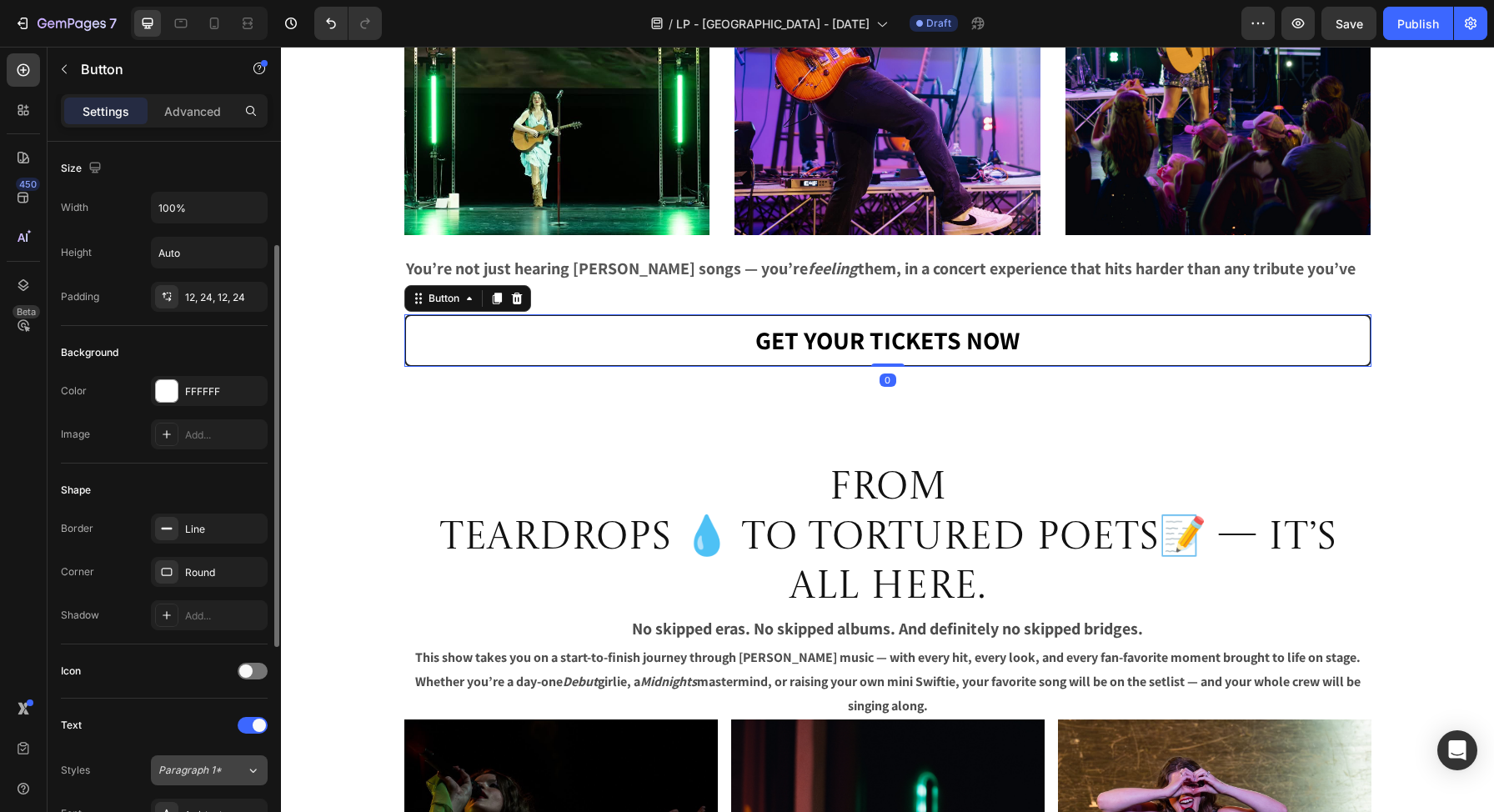
scroll to position [564, 0]
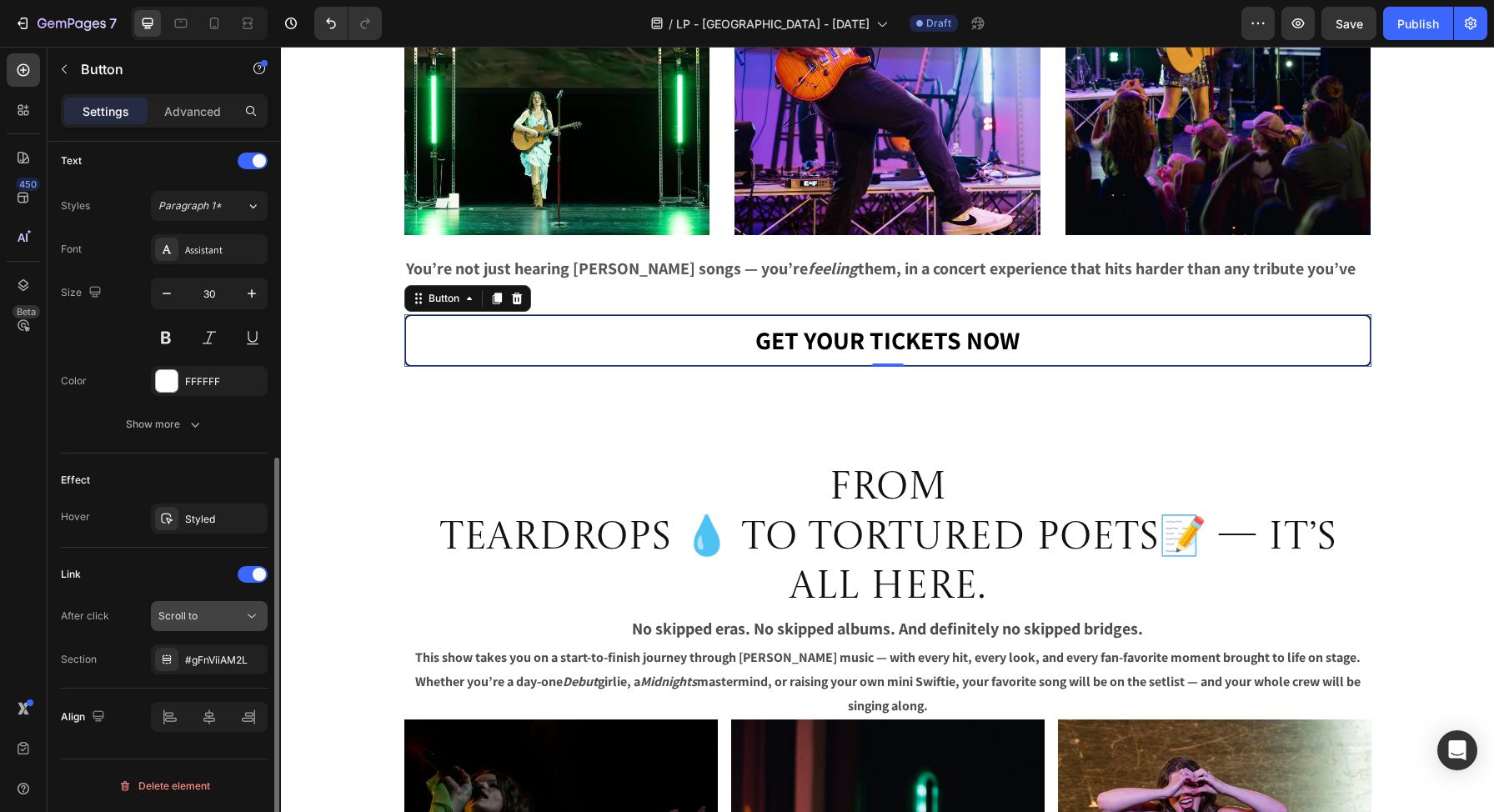
click at [214, 622] on div "Scroll to" at bounding box center [201, 616] width 85 height 15
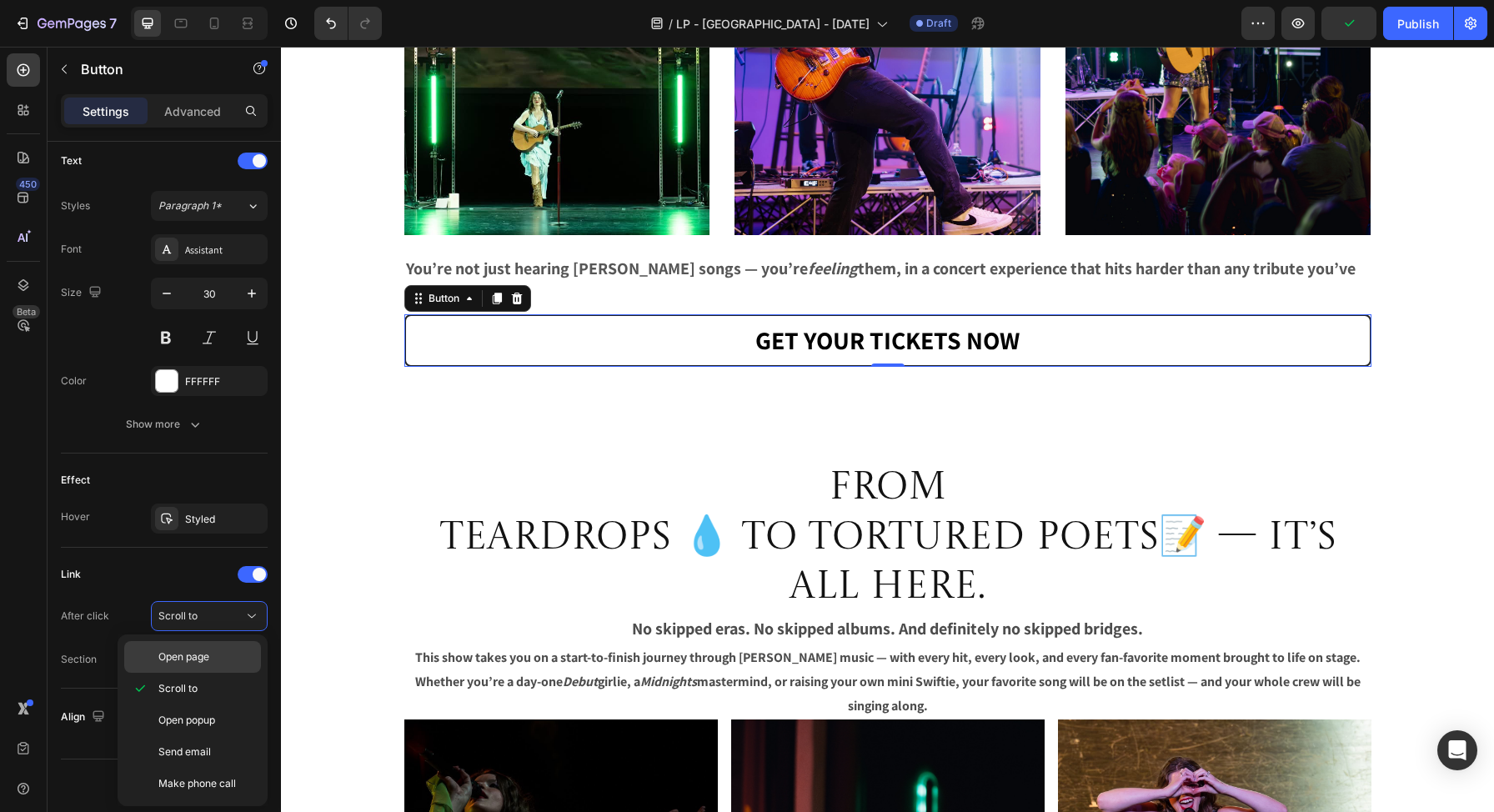
click at [178, 662] on span "Open page" at bounding box center [183, 656] width 51 height 15
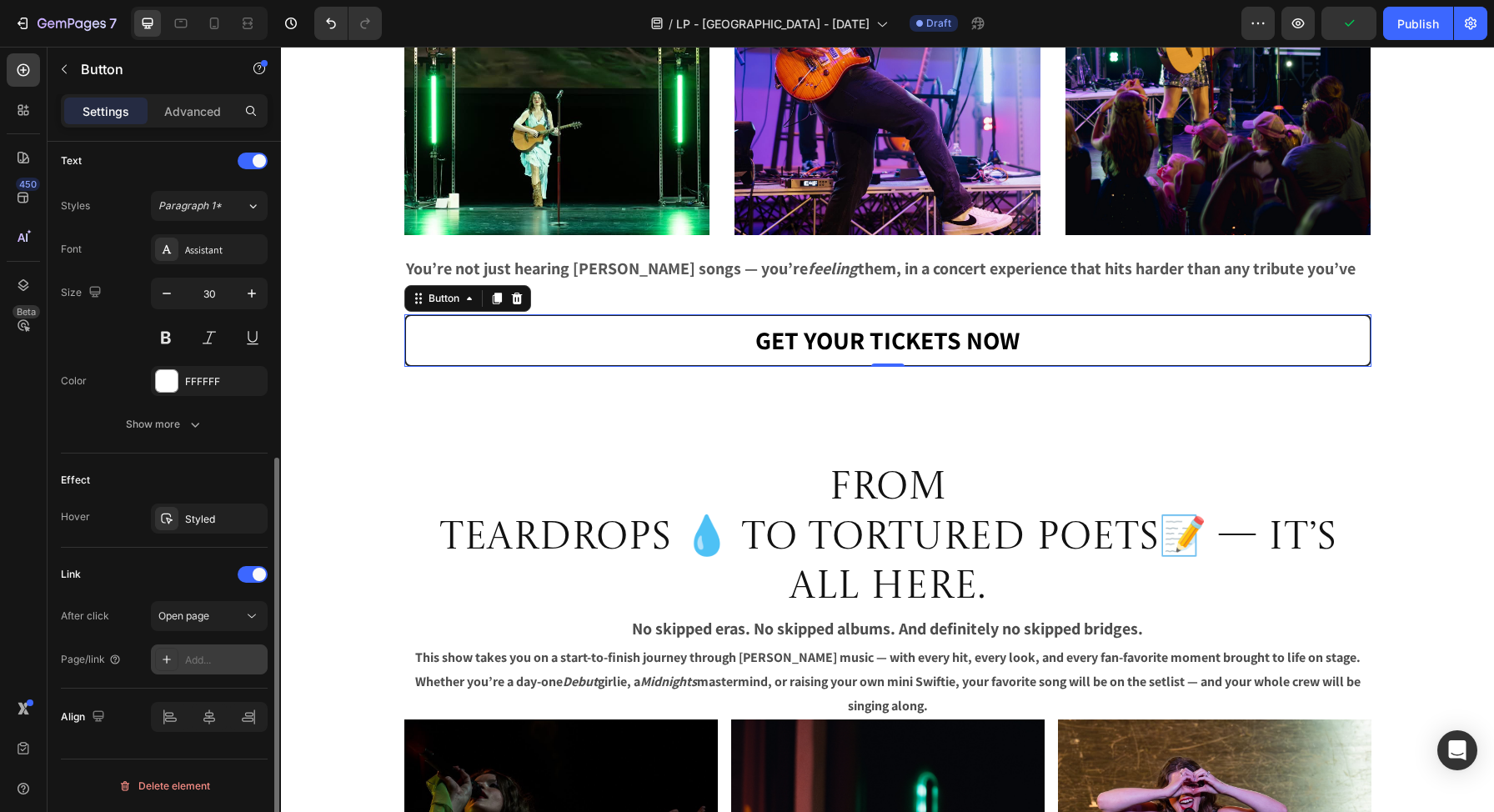
click at [204, 655] on div "Add..." at bounding box center [224, 660] width 78 height 15
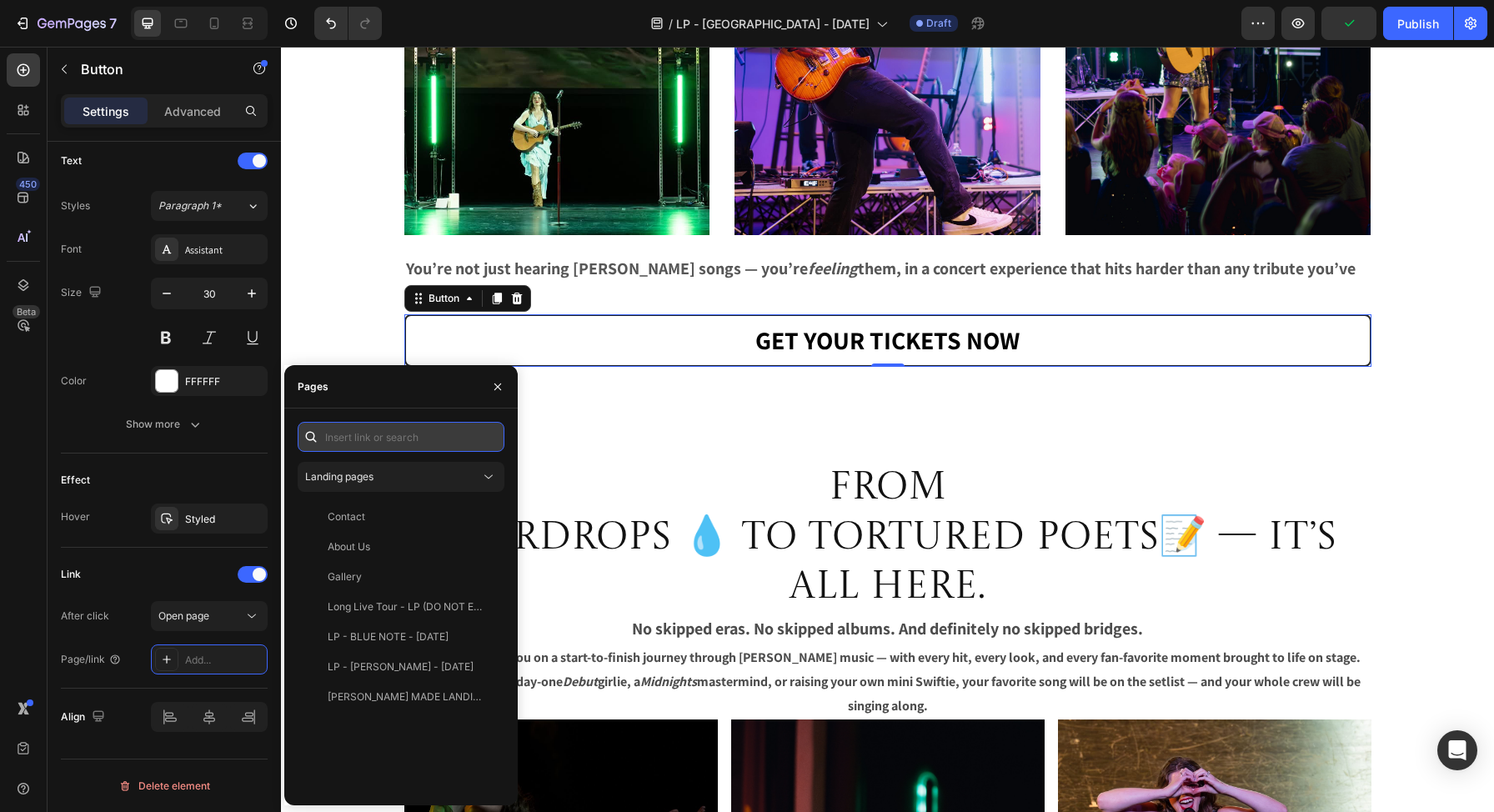
click at [390, 427] on input "text" at bounding box center [401, 436] width 207 height 30
paste input "[URL][DOMAIN_NAME]"
type input "[URL][DOMAIN_NAME]"
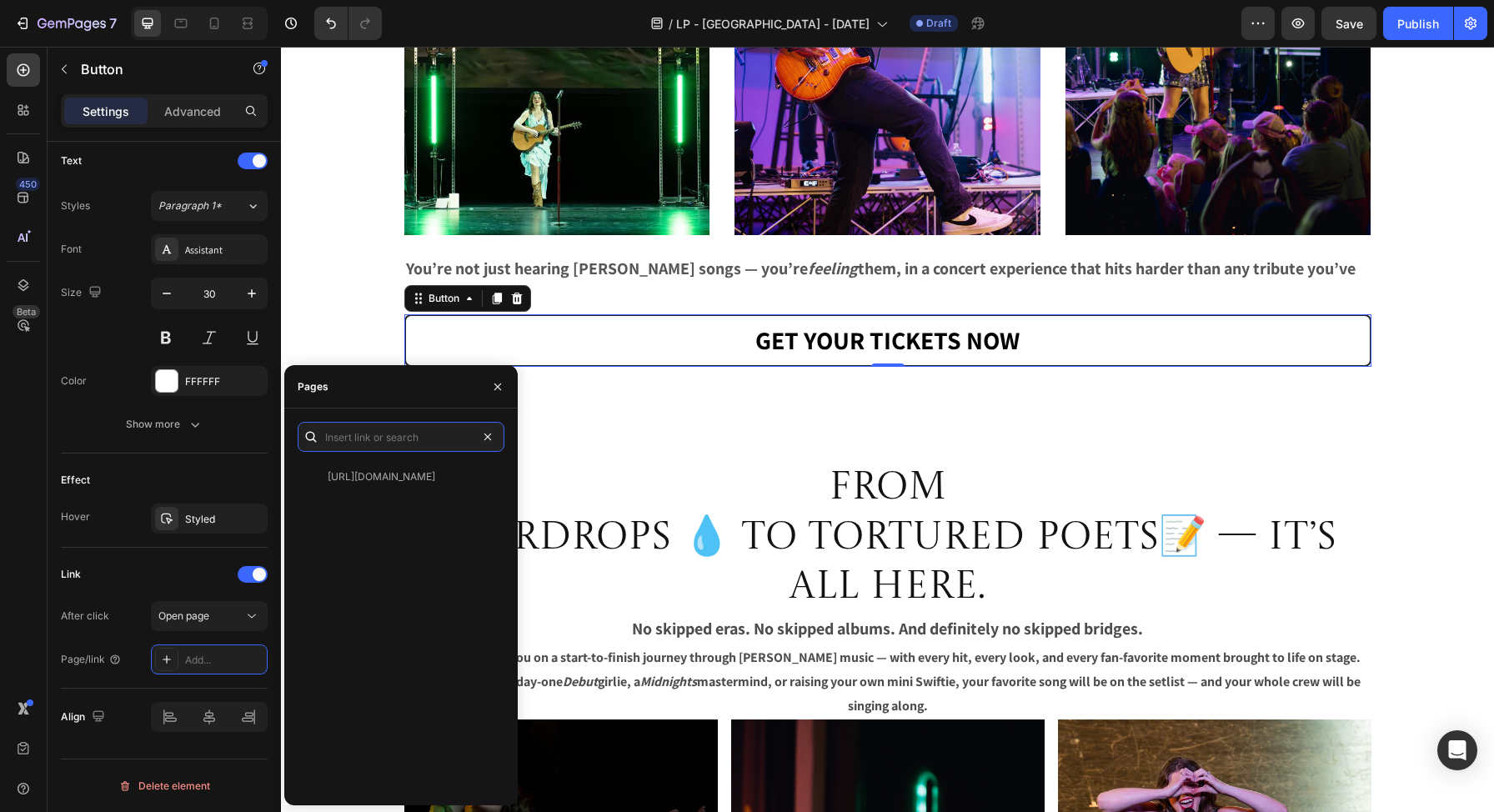
scroll to position [0, 0]
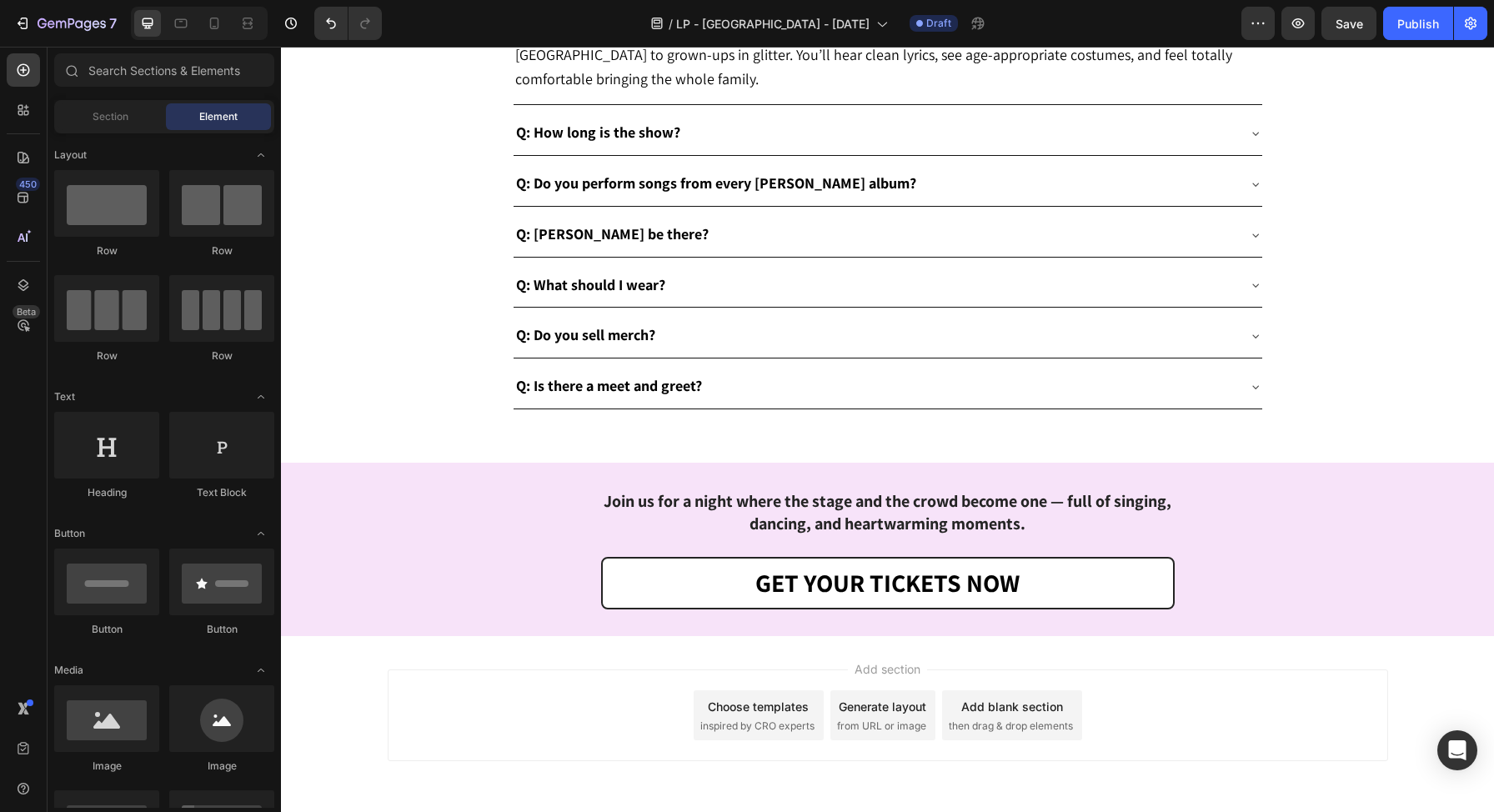
scroll to position [5031, 0]
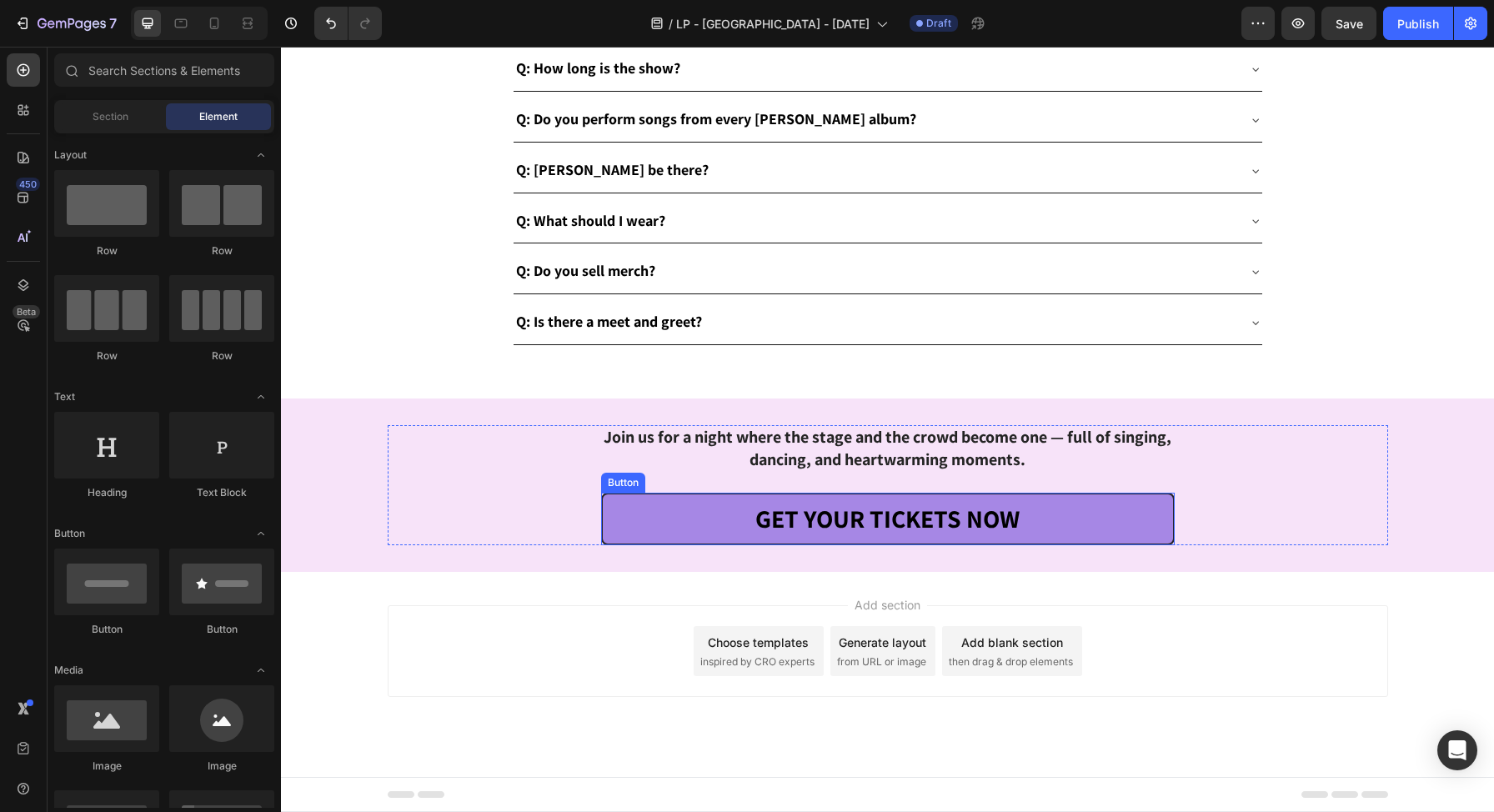
click at [638, 500] on link "GET YOUR TICKETS NOW" at bounding box center [888, 518] width 574 height 52
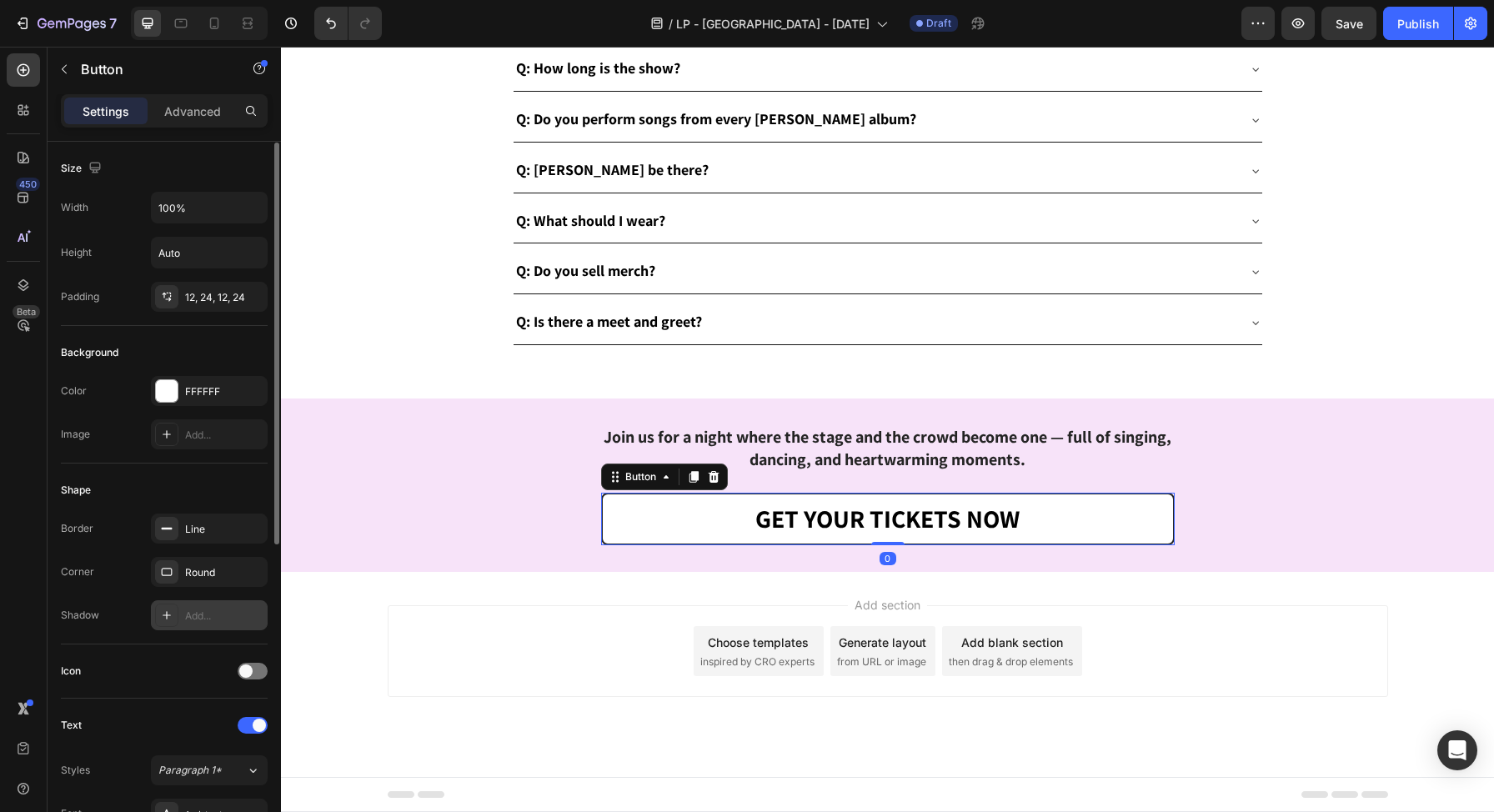
scroll to position [564, 0]
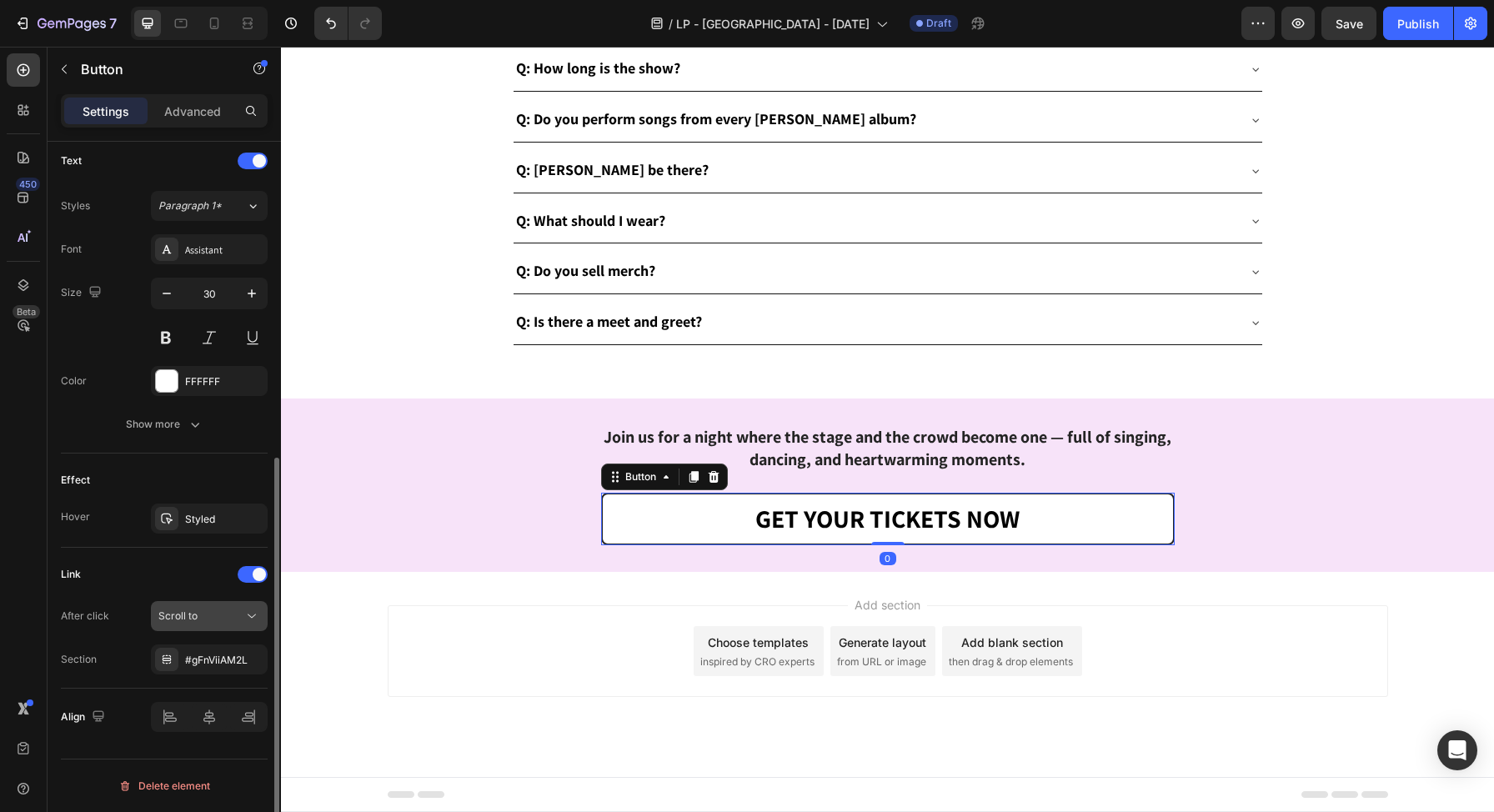
click at [201, 624] on button "Scroll to" at bounding box center [209, 616] width 117 height 30
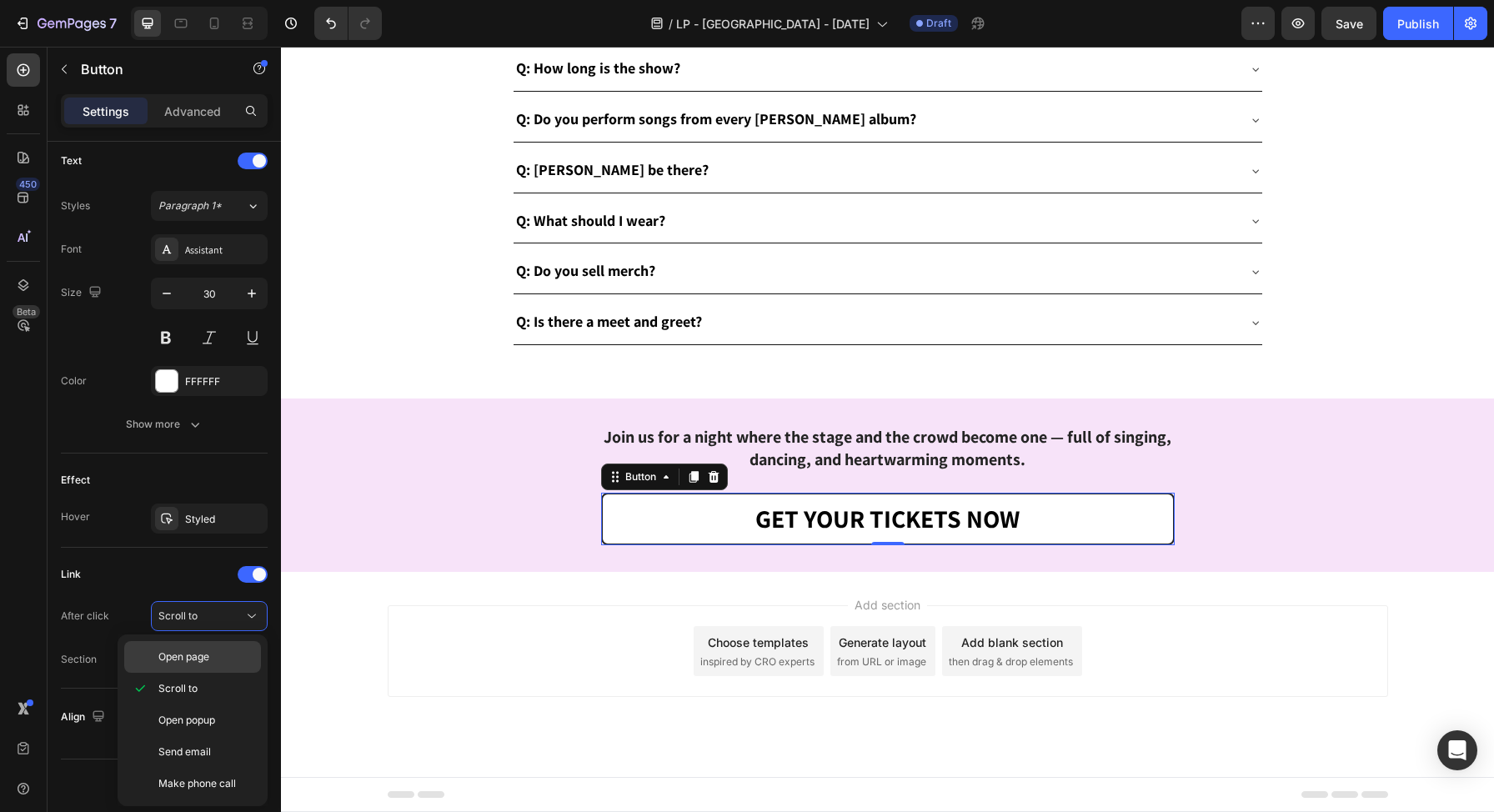
click at [192, 649] on span "Open page" at bounding box center [183, 656] width 51 height 15
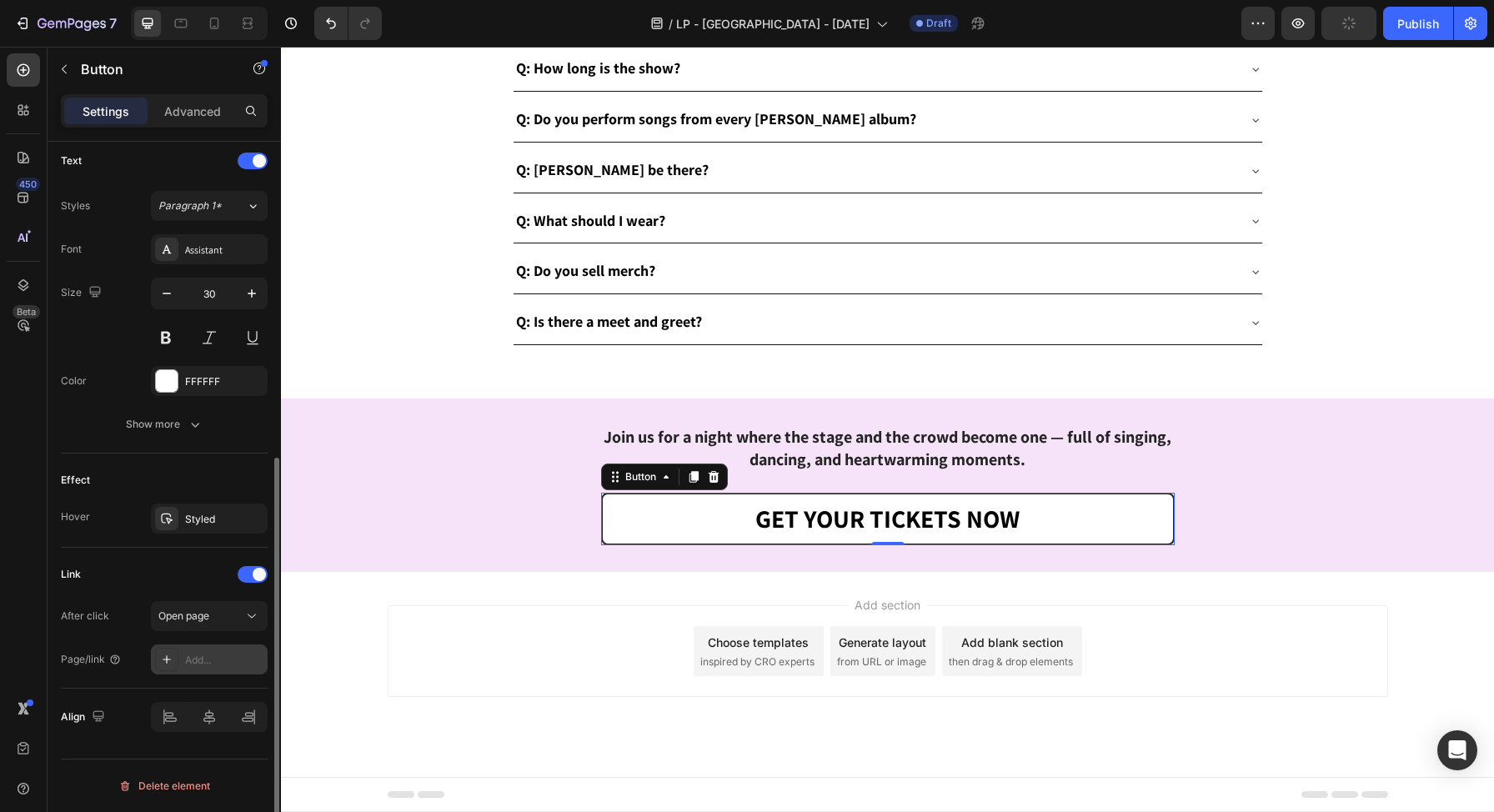
click at [199, 663] on div "Add..." at bounding box center [224, 660] width 78 height 15
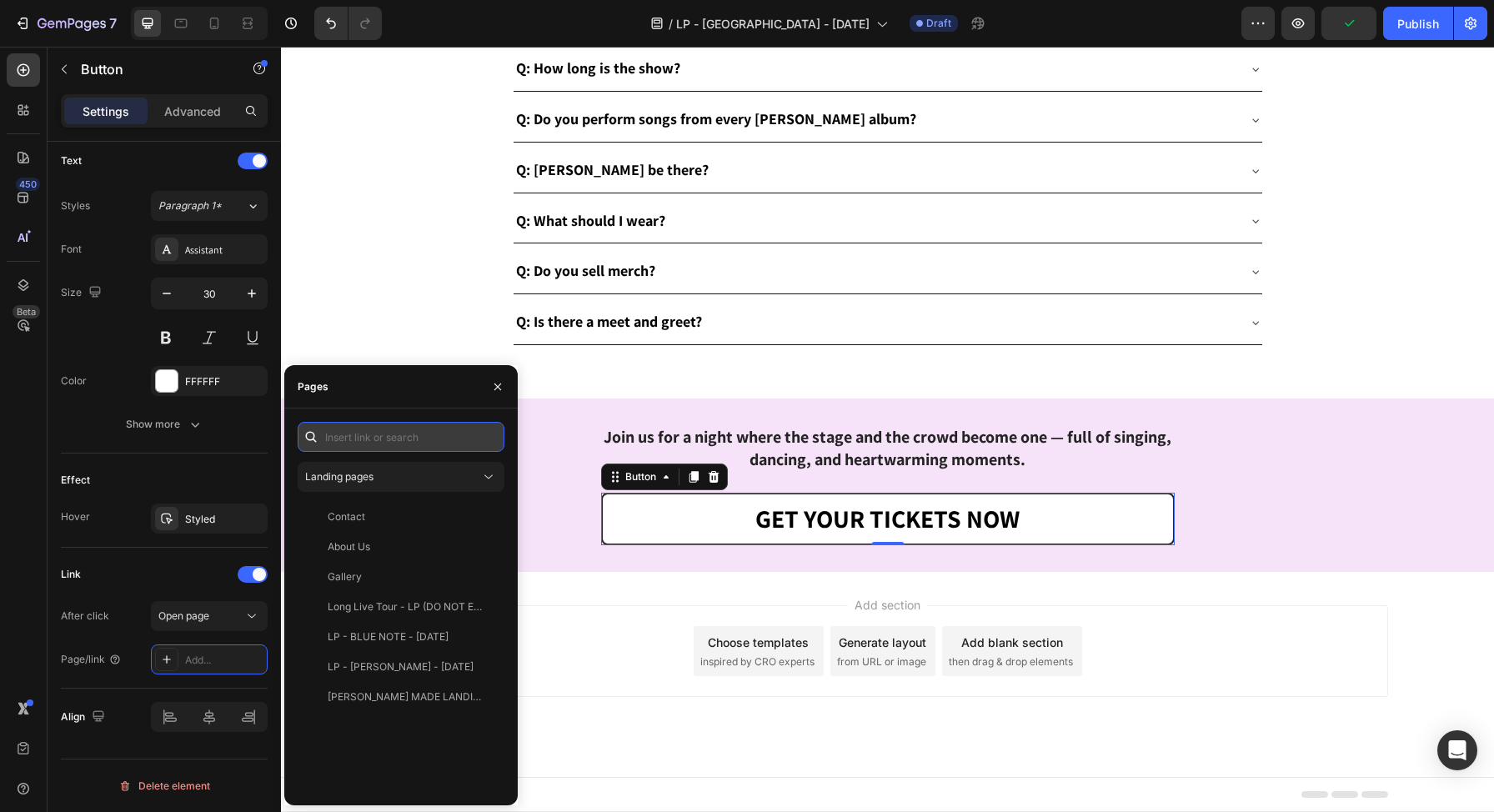
click at [389, 431] on input "text" at bounding box center [401, 436] width 207 height 30
paste input "[URL][DOMAIN_NAME]"
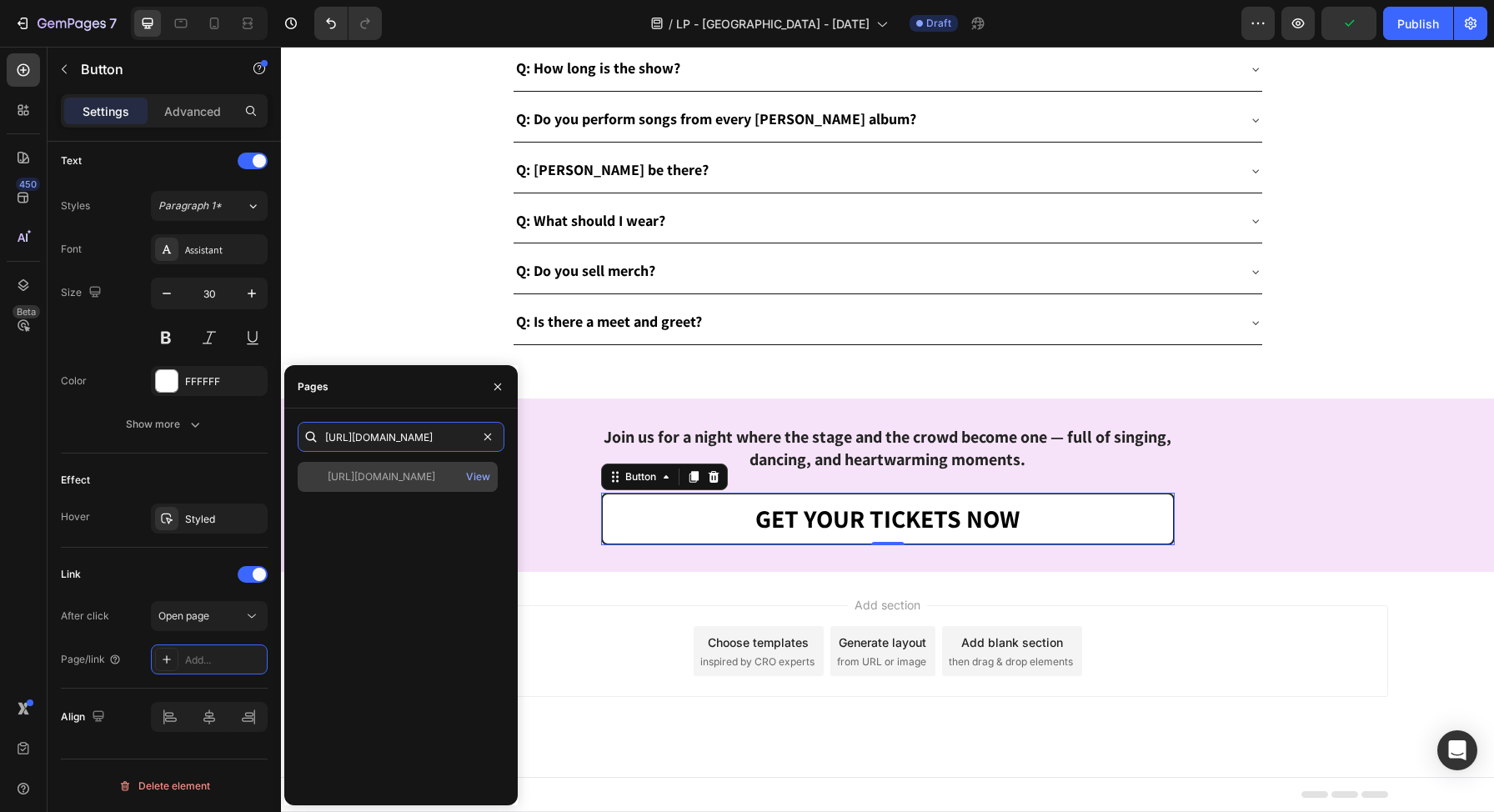
type input "[URL][DOMAIN_NAME]"
click at [366, 484] on div "[URL][DOMAIN_NAME] View" at bounding box center [397, 477] width 200 height 30
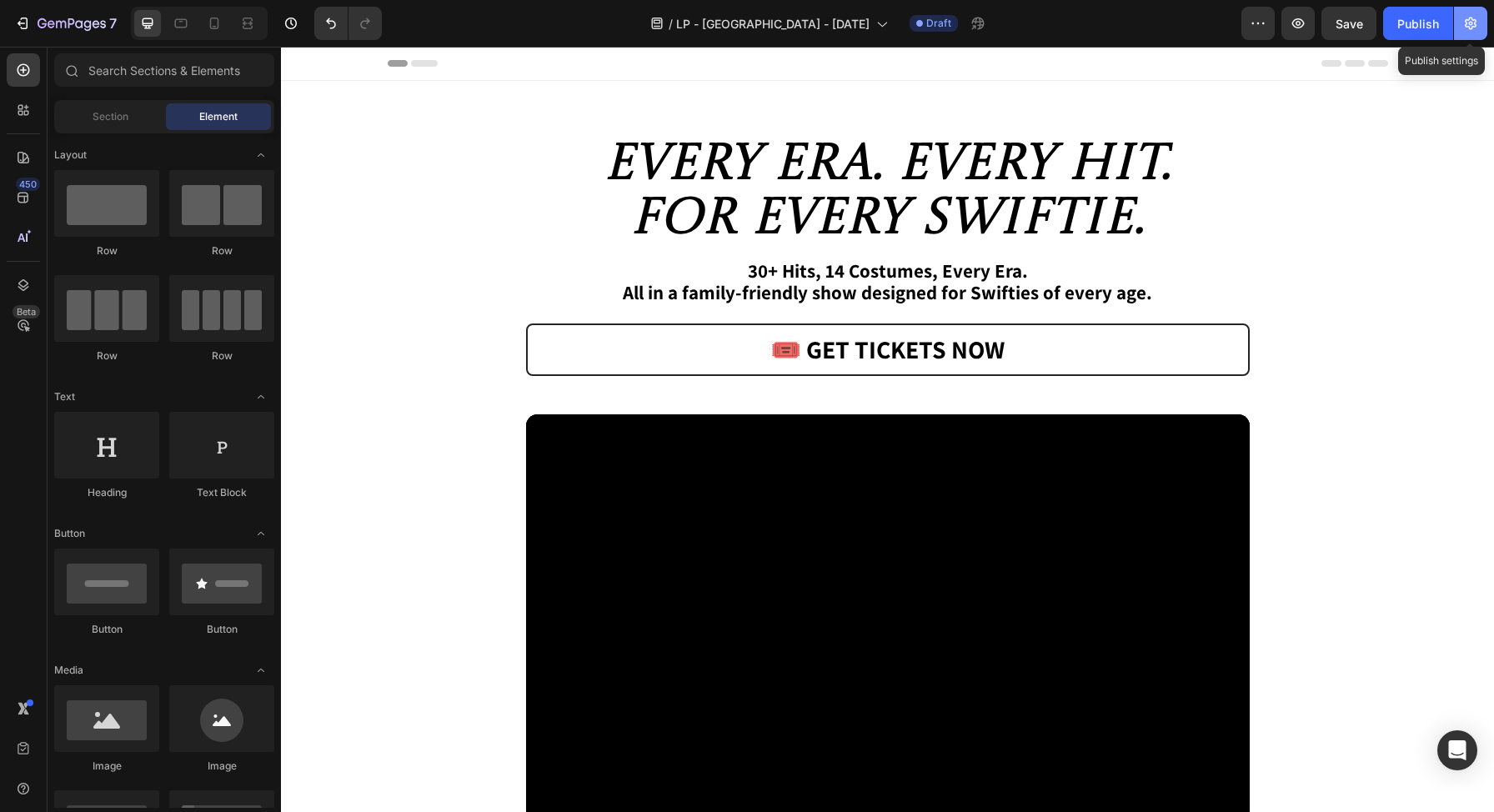
click at [1476, 27] on icon "button" at bounding box center [1471, 23] width 17 height 17
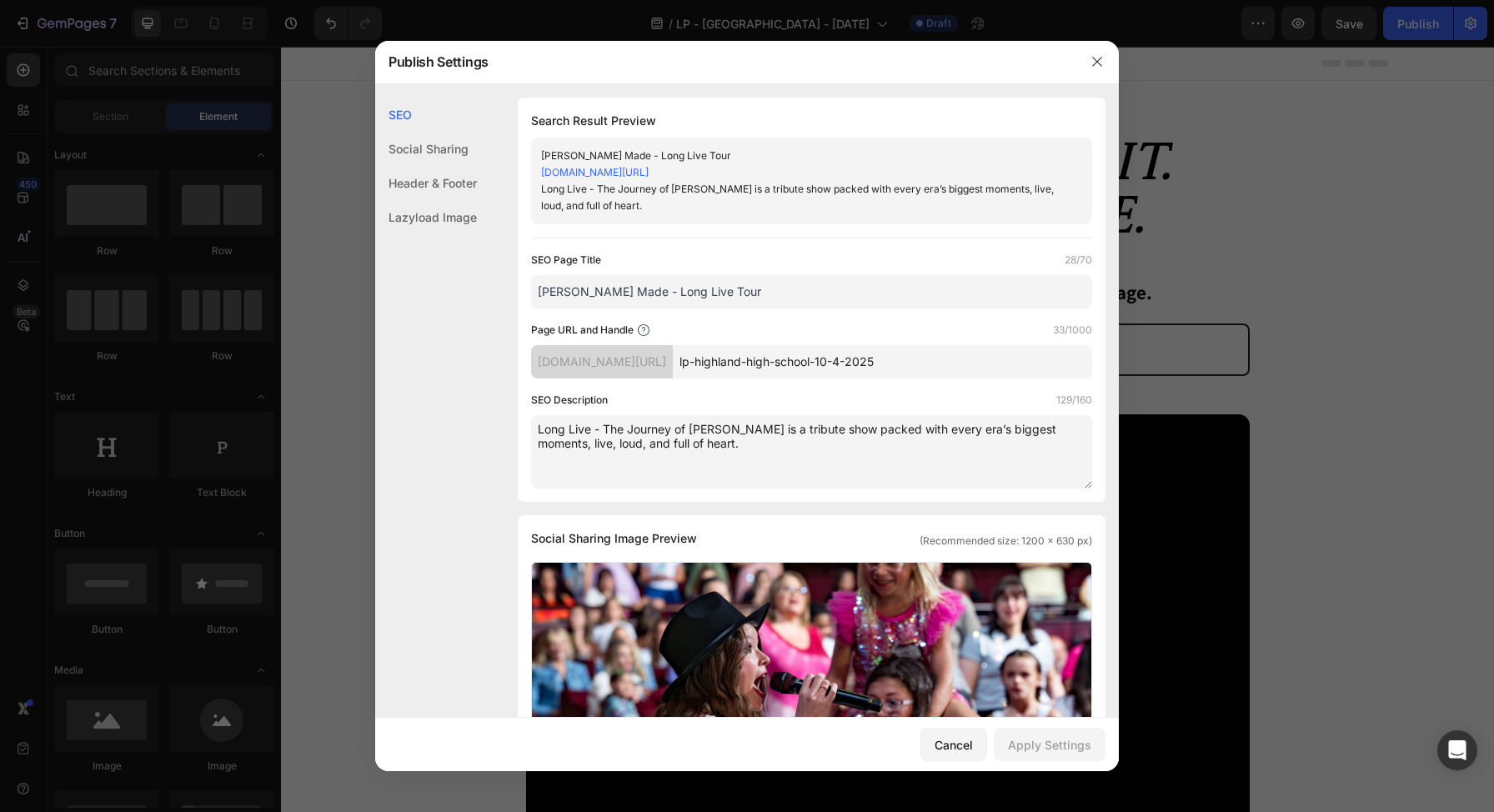
drag, startPoint x: 928, startPoint y: 365, endPoint x: 674, endPoint y: 358, distance: 254.1
click at [674, 358] on div "[DOMAIN_NAME][URL] lp-highland-high-school-10-4-2025" at bounding box center [811, 362] width 561 height 33
type input "hhs"
click at [1041, 747] on div "Apply Settings" at bounding box center [1049, 744] width 84 height 17
click at [1347, 191] on div at bounding box center [747, 406] width 1494 height 812
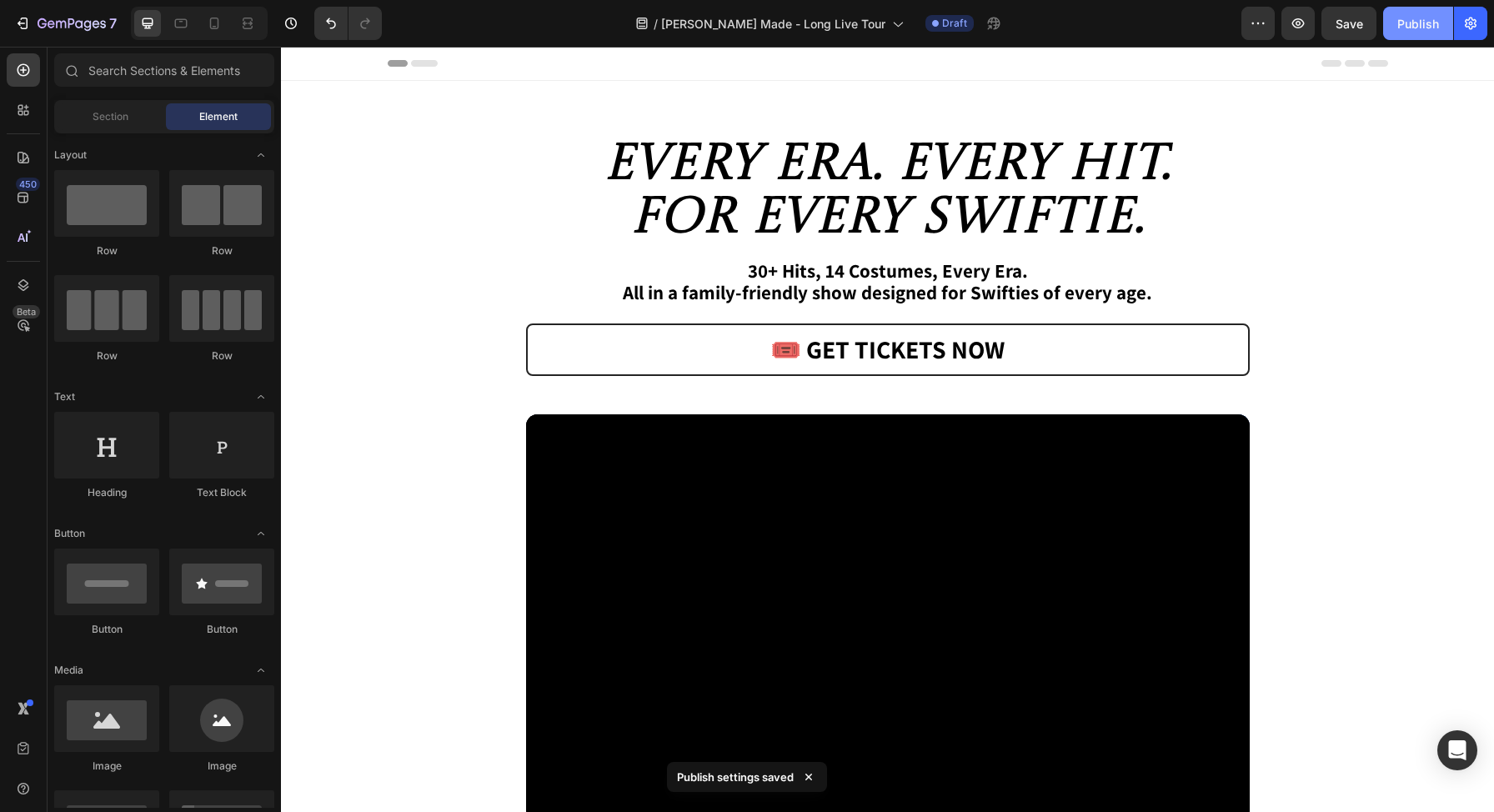
click at [1430, 21] on div "Publish" at bounding box center [1418, 23] width 41 height 17
